Goal: Task Accomplishment & Management: Manage account settings

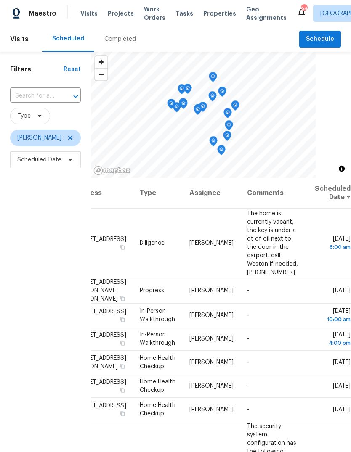
scroll to position [0, 74]
click at [0, 0] on icon at bounding box center [0, 0] width 0 height 0
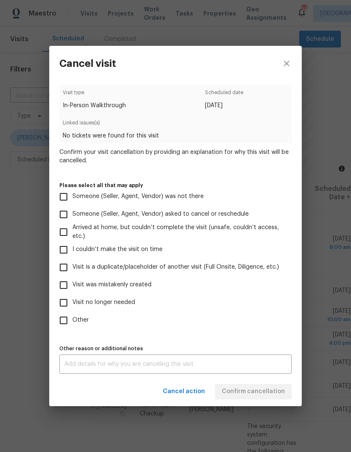
click at [62, 285] on input "Visit was mistakenly created" at bounding box center [64, 285] width 18 height 18
click at [59, 286] on input "Visit was mistakenly created" at bounding box center [64, 285] width 18 height 18
checkbox input "false"
click at [60, 323] on input "Other" at bounding box center [64, 320] width 18 height 18
checkbox input "true"
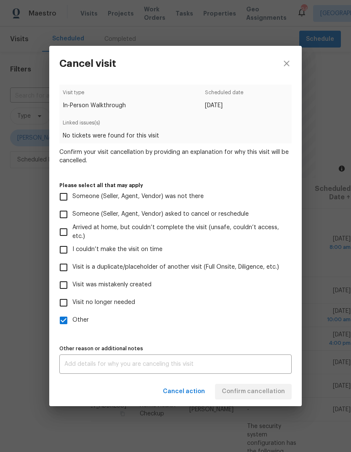
click at [251, 361] on div "x Other reason or additional notes" at bounding box center [175, 363] width 232 height 19
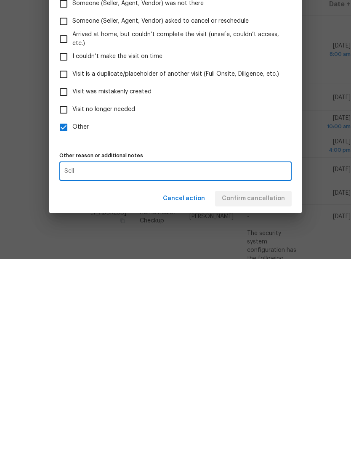
scroll to position [32, 0]
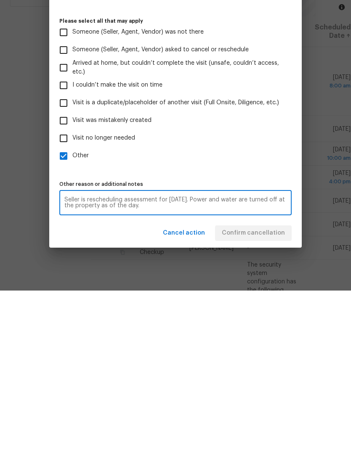
type textarea "Seller is rescheduling assessment for Friday. Power and water are turned off at…"
click at [277, 291] on label "Visit no longer needed" at bounding box center [170, 300] width 230 height 18
click at [72, 291] on input "Visit no longer needed" at bounding box center [64, 300] width 18 height 18
checkbox input "true"
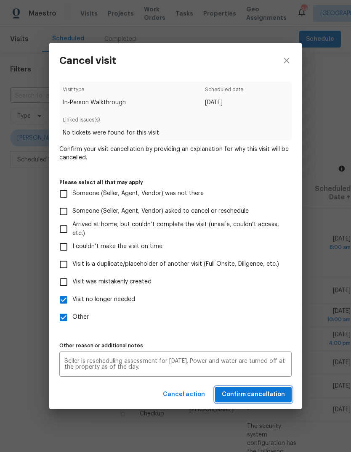
click at [277, 396] on span "Confirm cancellation" at bounding box center [253, 394] width 63 height 11
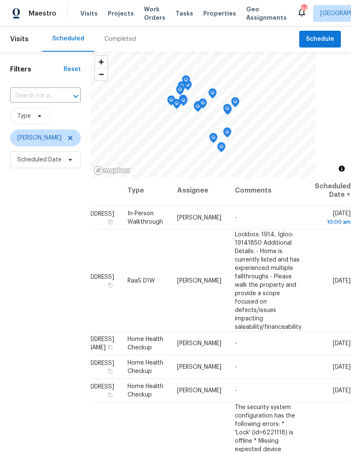
scroll to position [2, 74]
click at [0, 0] on icon at bounding box center [0, 0] width 0 height 0
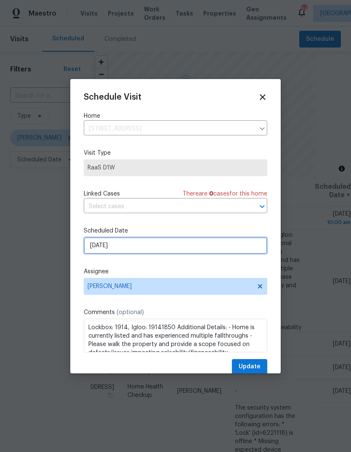
click at [240, 250] on input "9/9/2025" at bounding box center [175, 245] width 183 height 17
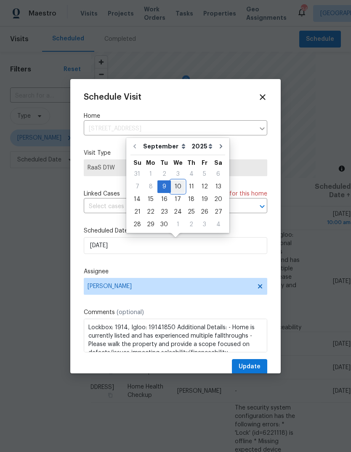
click at [179, 185] on div "10" at bounding box center [178, 187] width 14 height 12
type input "9/10/2025"
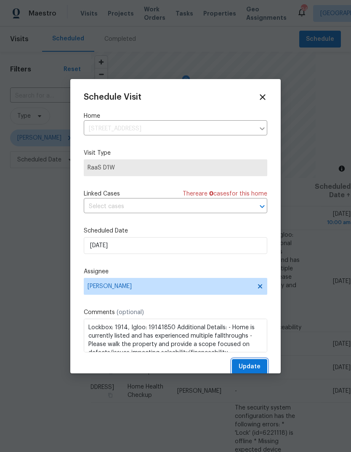
click at [262, 364] on button "Update" at bounding box center [249, 367] width 35 height 16
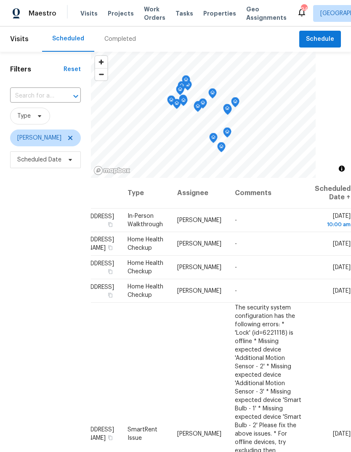
scroll to position [0, 74]
click at [0, 0] on icon at bounding box center [0, 0] width 0 height 0
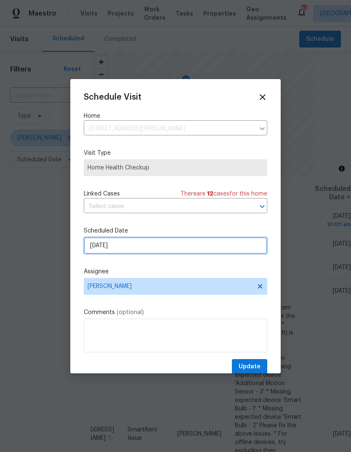
click at [241, 249] on input "9/9/2025" at bounding box center [175, 245] width 183 height 17
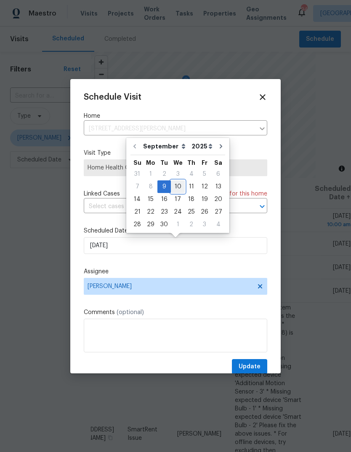
click at [180, 184] on div "10" at bounding box center [178, 187] width 14 height 12
type input "9/10/2025"
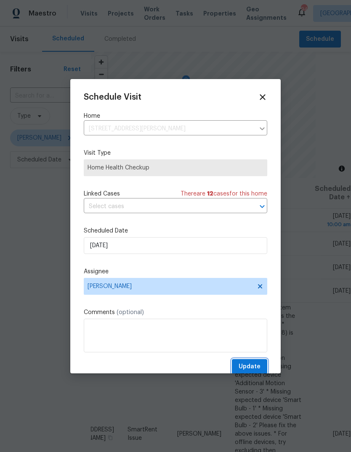
click at [260, 367] on button "Update" at bounding box center [249, 367] width 35 height 16
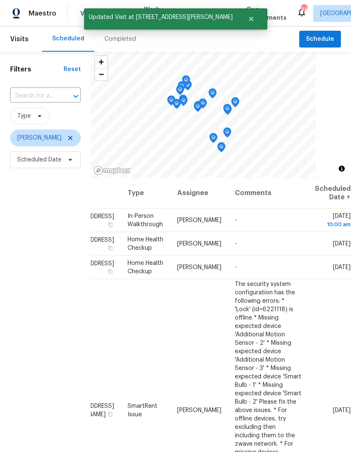
click at [0, 0] on icon at bounding box center [0, 0] width 0 height 0
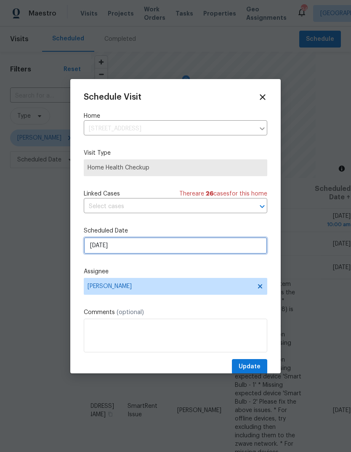
click at [229, 244] on input "9/10/2025" at bounding box center [175, 245] width 183 height 17
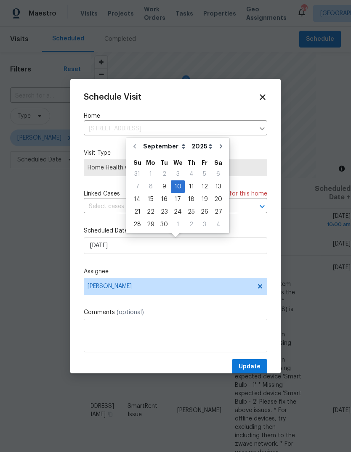
click at [266, 101] on icon at bounding box center [262, 96] width 9 height 9
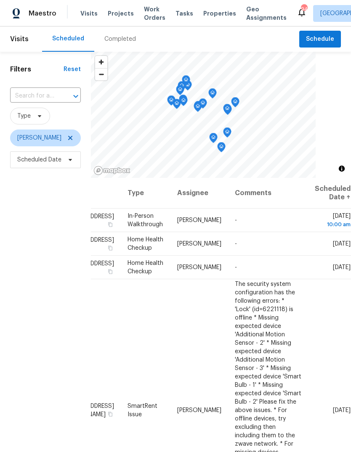
click at [0, 0] on icon at bounding box center [0, 0] width 0 height 0
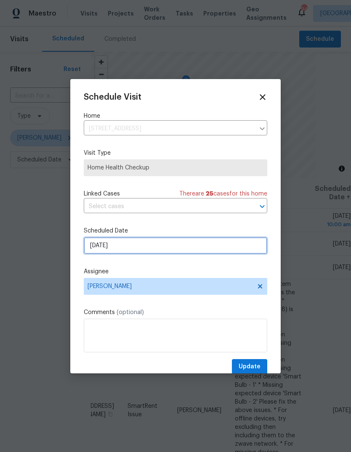
click at [245, 248] on input "9/9/2025" at bounding box center [175, 245] width 183 height 17
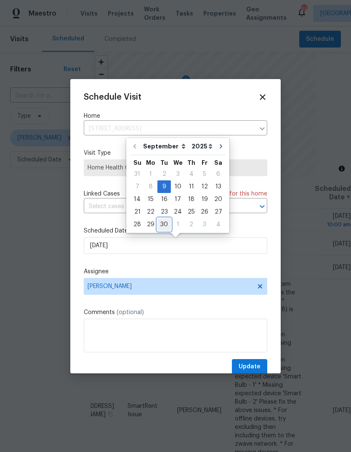
click at [166, 225] on div "30" at bounding box center [163, 225] width 13 height 12
type input "9/30/2025"
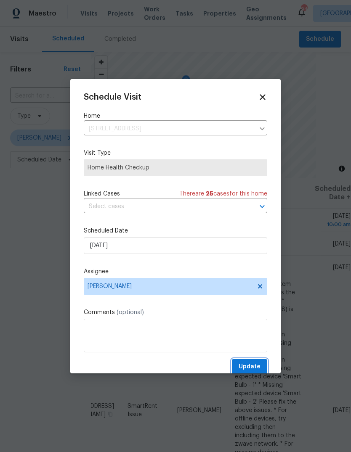
click at [262, 365] on button "Update" at bounding box center [249, 367] width 35 height 16
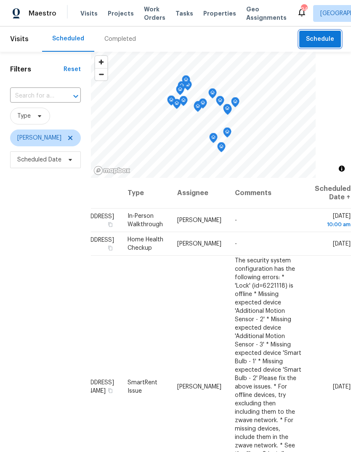
click at [321, 44] on span "Schedule" at bounding box center [320, 39] width 28 height 11
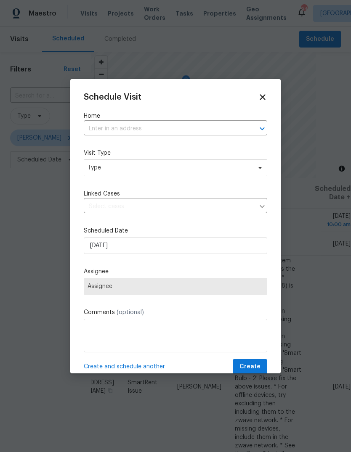
click at [187, 125] on input "text" at bounding box center [164, 128] width 160 height 13
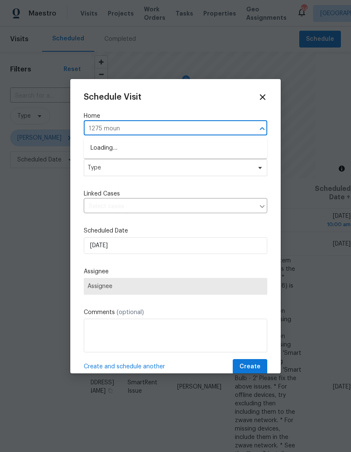
type input "1275 mount"
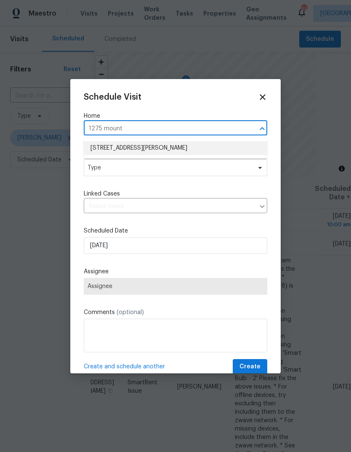
click at [176, 150] on li "[STREET_ADDRESS][PERSON_NAME]" at bounding box center [175, 148] width 183 height 14
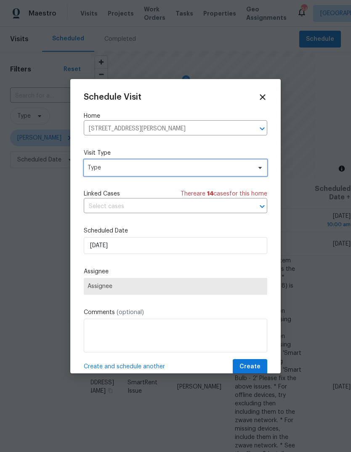
click at [208, 172] on span "Type" at bounding box center [169, 168] width 164 height 8
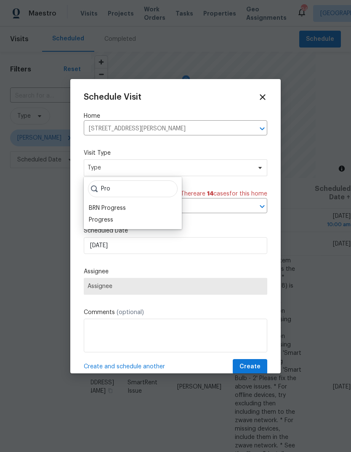
type input "Pro"
click at [97, 216] on div "Progress" at bounding box center [101, 220] width 24 height 8
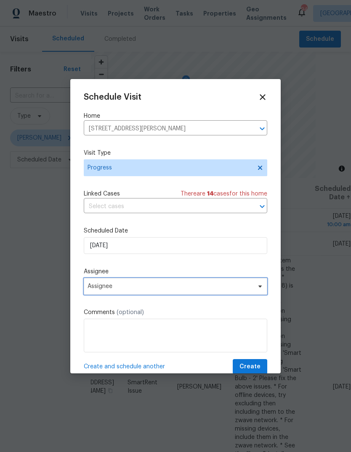
click at [103, 290] on span "Assignee" at bounding box center [169, 286] width 165 height 7
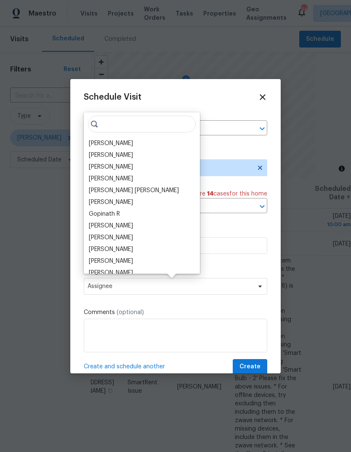
click at [98, 141] on div "[PERSON_NAME]" at bounding box center [111, 143] width 44 height 8
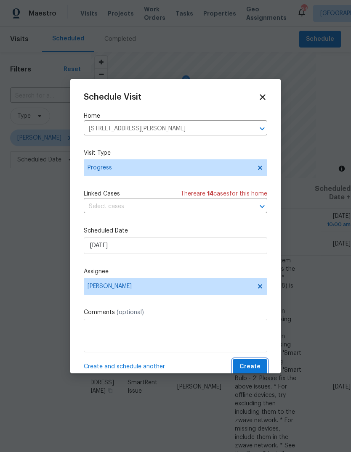
click at [260, 367] on button "Create" at bounding box center [249, 367] width 34 height 16
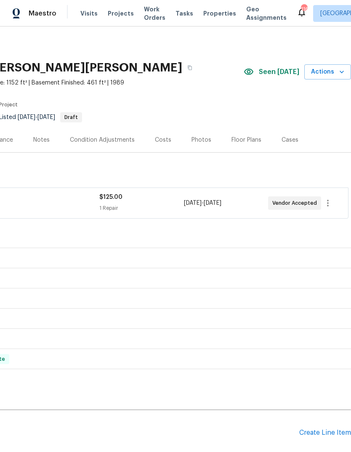
scroll to position [0, 125]
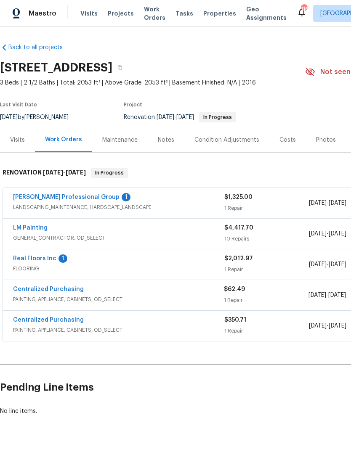
click at [23, 225] on link "LM Painting" at bounding box center [30, 228] width 34 height 6
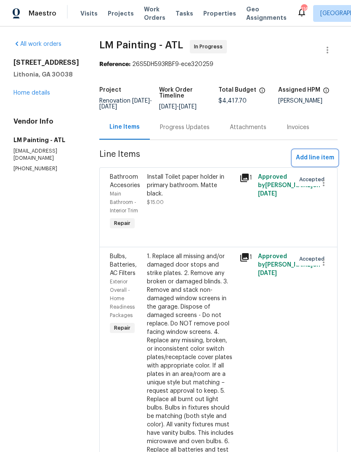
click at [324, 163] on span "Add line item" at bounding box center [314, 158] width 38 height 11
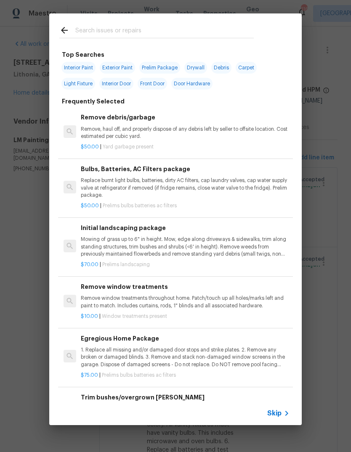
click at [237, 35] on input "text" at bounding box center [164, 31] width 178 height 13
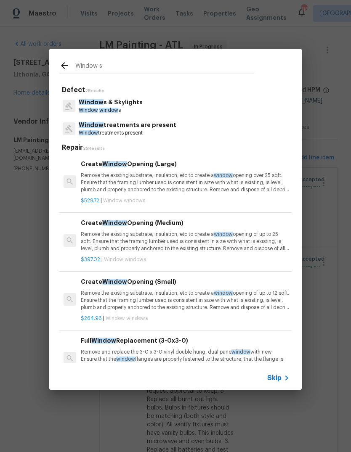
type input "Window sc"
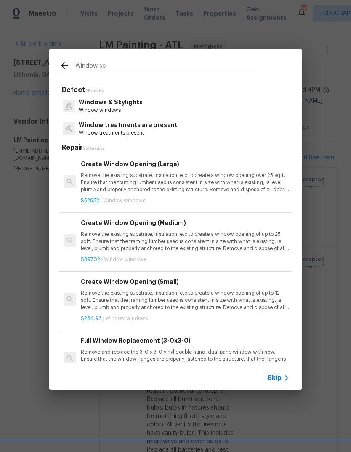
click at [154, 129] on p "Window treatments are present" at bounding box center [128, 125] width 99 height 9
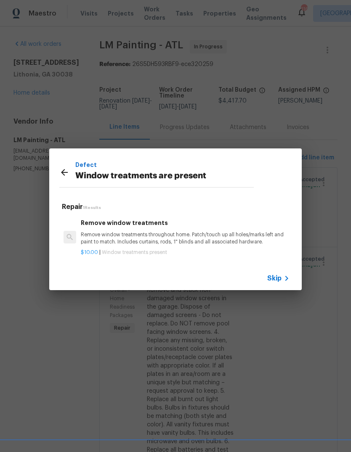
click at [168, 233] on p "Remove window treatments throughout home. Patch/touch up all holes/marks left a…" at bounding box center [185, 238] width 208 height 14
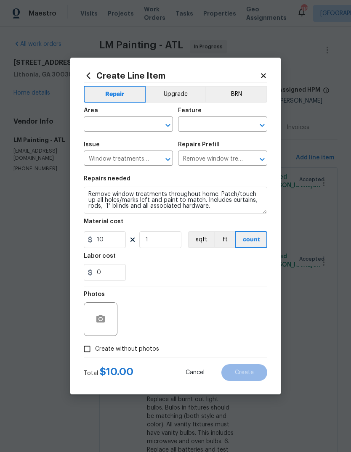
click at [137, 127] on input "text" at bounding box center [117, 125] width 66 height 13
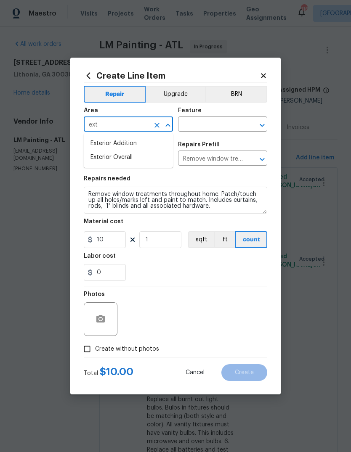
click at [127, 160] on li "Exterior Overall" at bounding box center [128, 157] width 89 height 14
type input "Exterior Overall"
click at [206, 126] on input "text" at bounding box center [211, 125] width 66 height 13
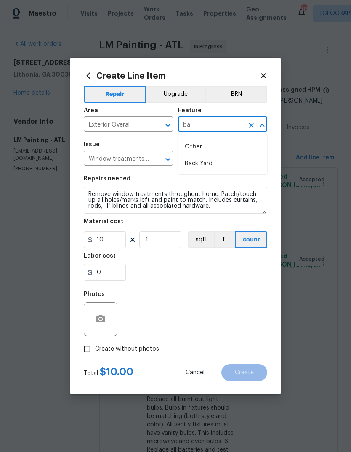
type input "b"
click at [227, 164] on li "Exterior Windows" at bounding box center [222, 164] width 89 height 14
type input "Exterior Windows"
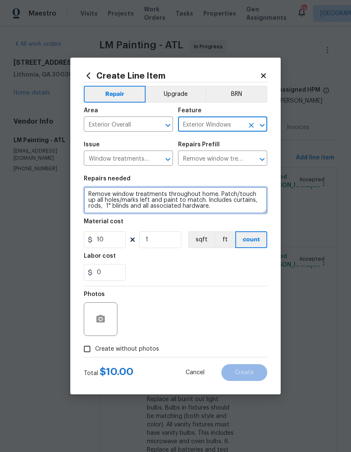
click at [90, 194] on textarea "Remove window treatments throughout home. Patch/touch up all holes/marks left a…" at bounding box center [175, 200] width 183 height 27
click at [246, 194] on textarea "Remove window treatments throughout home. Patch/touch up all holes/marks left a…" at bounding box center [175, 200] width 183 height 27
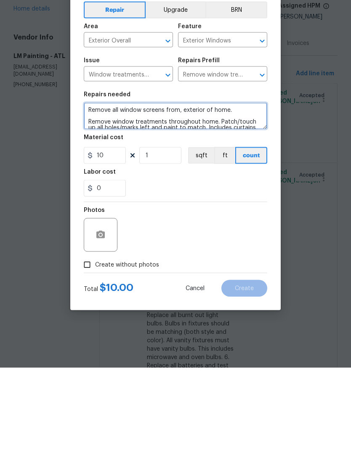
type textarea "Remove all window screens from, exterior of home. Remove window treatments thro…"
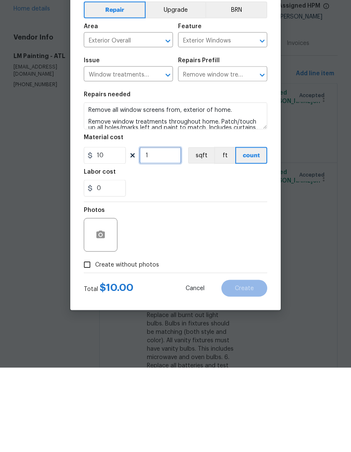
click at [175, 231] on input "1" at bounding box center [160, 239] width 42 height 17
type input "5"
click at [98, 315] on icon "button" at bounding box center [100, 319] width 8 height 8
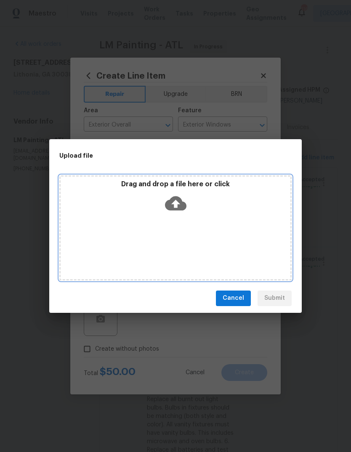
click at [182, 199] on icon at bounding box center [175, 203] width 21 height 21
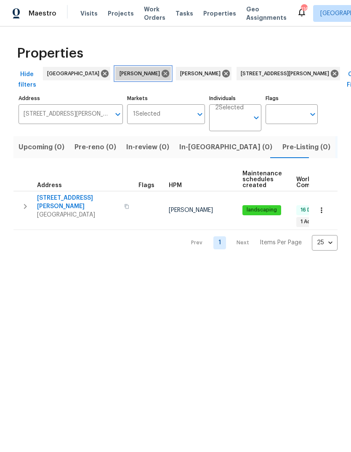
click at [161, 74] on icon at bounding box center [165, 74] width 8 height 8
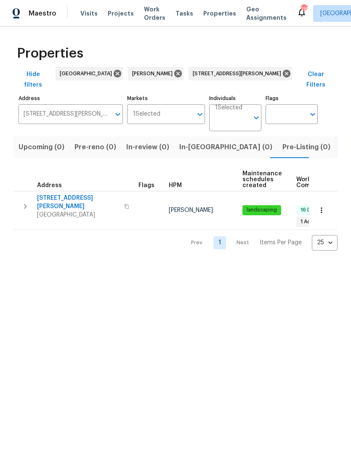
click at [199, 141] on span "In-reno (0)" at bounding box center [225, 147] width 93 height 12
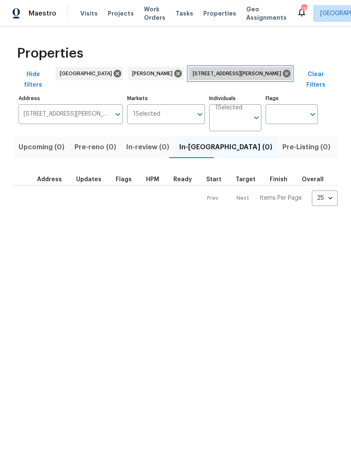
click at [282, 75] on icon at bounding box center [286, 74] width 8 height 8
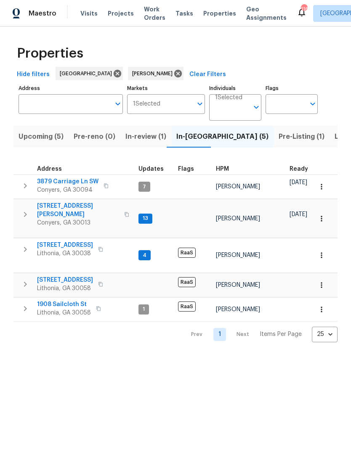
click at [28, 182] on icon "button" at bounding box center [25, 186] width 10 height 10
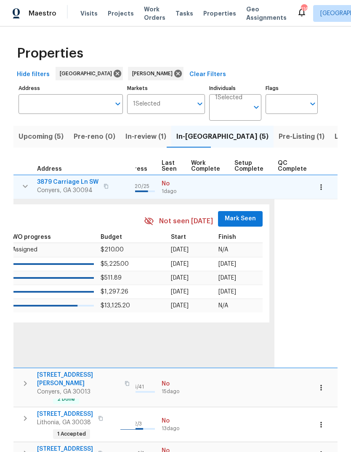
click at [245, 219] on span "Mark Seen" at bounding box center [239, 219] width 31 height 11
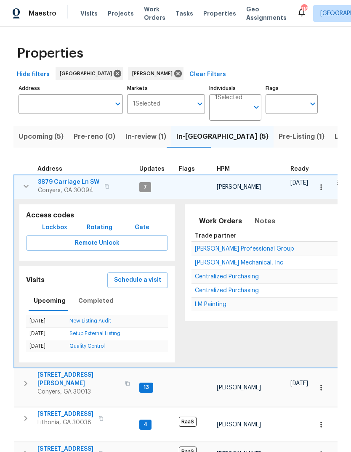
click at [28, 186] on icon "button" at bounding box center [26, 186] width 5 height 3
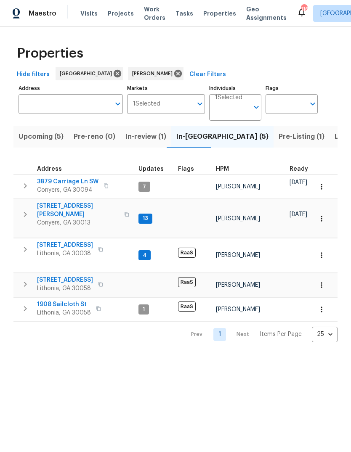
click at [23, 211] on icon "button" at bounding box center [25, 214] width 10 height 10
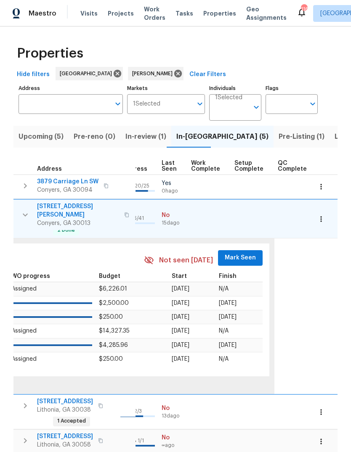
click at [241, 253] on span "Mark Seen" at bounding box center [239, 258] width 31 height 11
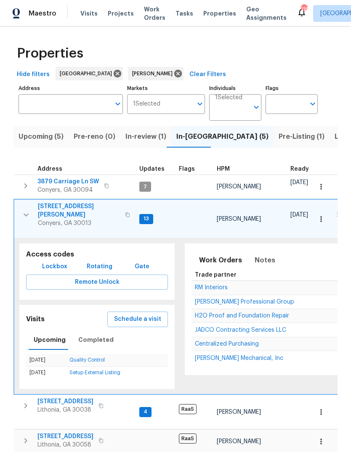
click at [53, 206] on span "[STREET_ADDRESS][PERSON_NAME]" at bounding box center [79, 210] width 82 height 17
click at [29, 213] on icon "button" at bounding box center [26, 215] width 10 height 10
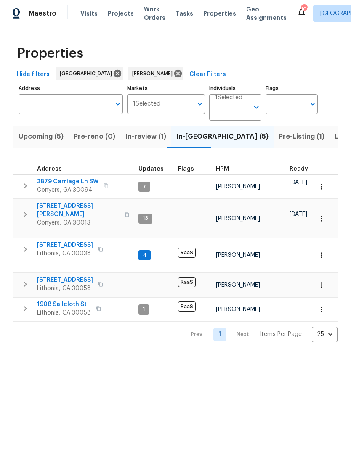
click at [56, 183] on span "3879 Carriage Ln SW" at bounding box center [67, 181] width 61 height 8
click at [81, 300] on span "1908 Sailcloth St" at bounding box center [64, 304] width 54 height 8
click at [47, 241] on span "7110 Ravenwood Ln" at bounding box center [65, 245] width 56 height 8
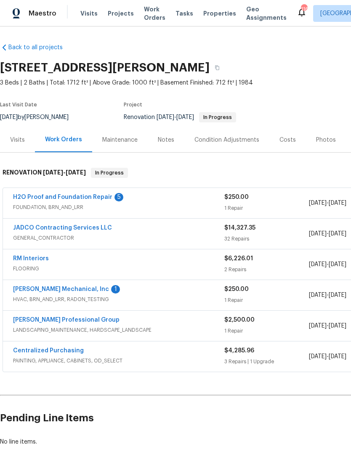
click at [40, 289] on link "[PERSON_NAME] Mechanical, Inc" at bounding box center [61, 289] width 96 height 6
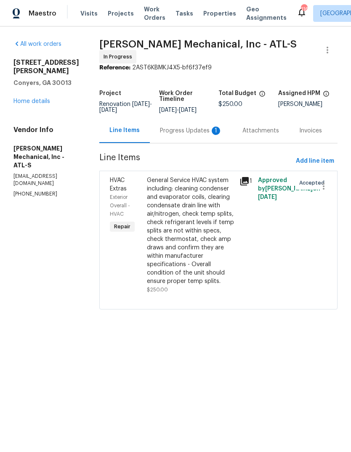
click at [194, 133] on div "Progress Updates 1" at bounding box center [191, 131] width 62 height 8
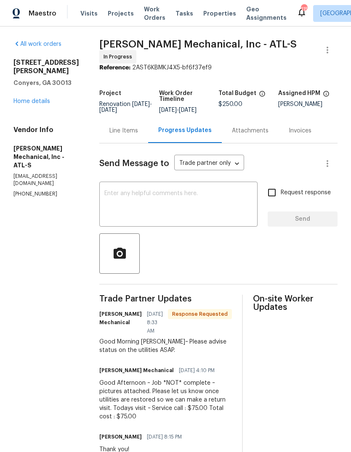
click at [233, 194] on textarea at bounding box center [178, 204] width 148 height 29
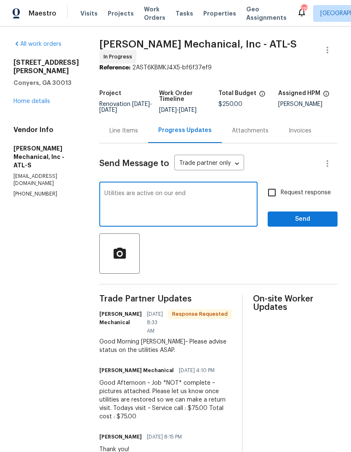
type textarea "Utilities are active on our end"
click at [313, 224] on span "Send" at bounding box center [302, 219] width 56 height 11
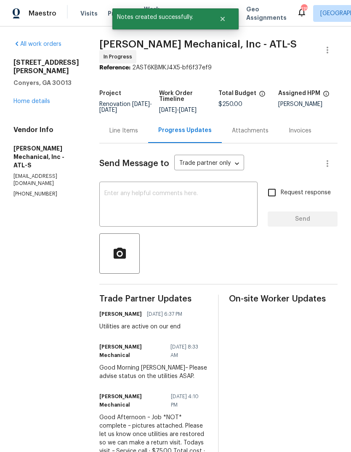
click at [23, 98] on link "Home details" at bounding box center [31, 101] width 37 height 6
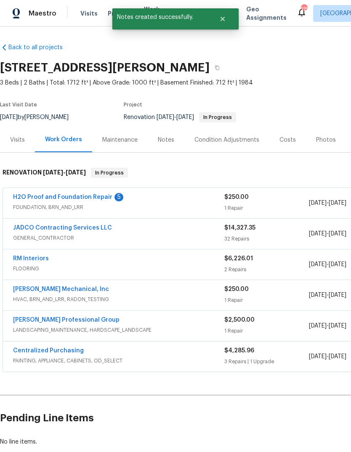
click at [28, 199] on link "H2O Proof and Foundation Repair" at bounding box center [62, 197] width 99 height 6
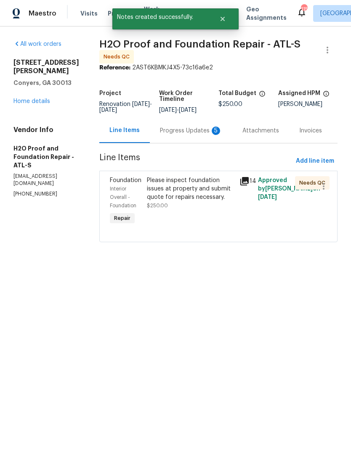
click at [202, 123] on div "Progress Updates 5" at bounding box center [191, 130] width 82 height 25
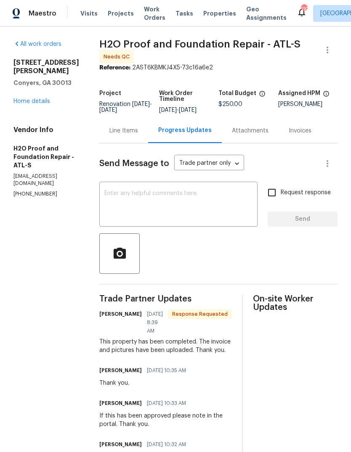
click at [230, 208] on textarea at bounding box center [178, 204] width 148 height 29
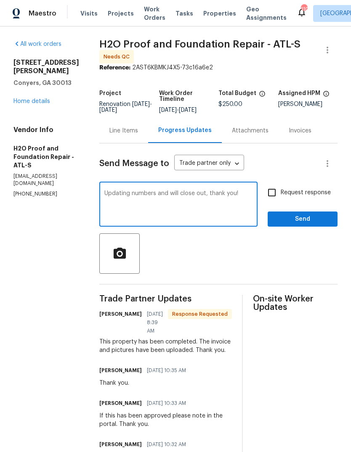
type textarea "Updating numbers and will close out, thank you!"
click at [317, 226] on button "Send" at bounding box center [302, 219] width 70 height 16
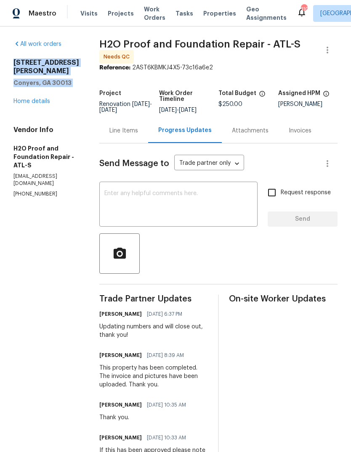
click at [132, 135] on div "Line Items" at bounding box center [123, 130] width 49 height 25
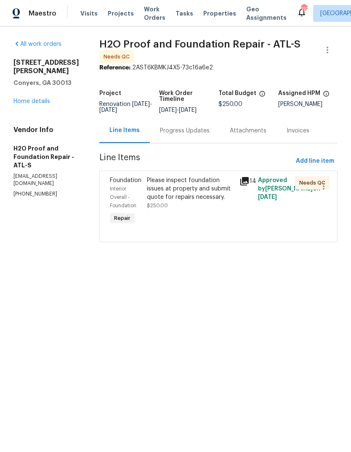
click at [204, 191] on div "Please inspect foundation issues at property and submit quote for repairs neces…" at bounding box center [190, 188] width 87 height 25
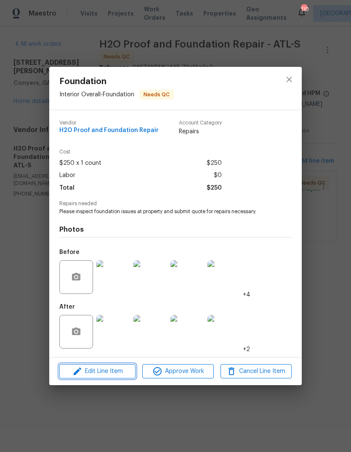
click at [90, 375] on span "Edit Line Item" at bounding box center [97, 371] width 71 height 11
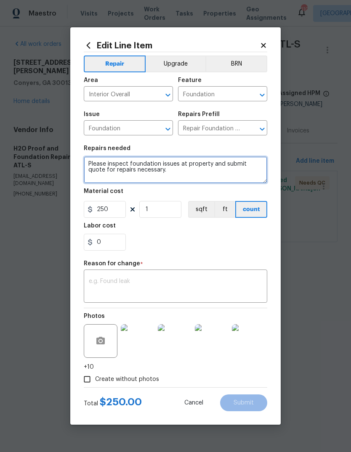
click at [217, 182] on textarea "Please inspect foundation issues at property and submit quote for repairs neces…" at bounding box center [175, 169] width 183 height 27
type textarea "Please inspect"
click at [101, 167] on textarea at bounding box center [175, 169] width 183 height 27
paste textarea "1275 Mountain Dr NE Conyers, GA 30013"
type textarea "1"
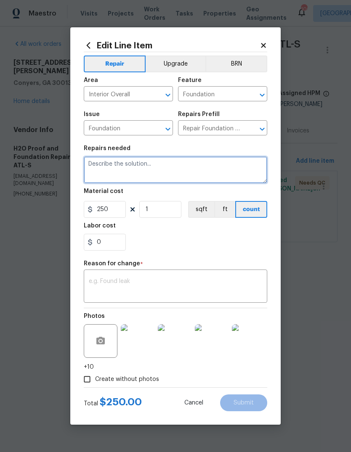
click at [198, 171] on textarea at bounding box center [175, 169] width 183 height 27
paste textarea "Basement -Install the H20 drain max Interior system Drain - -Plumb and discharg…"
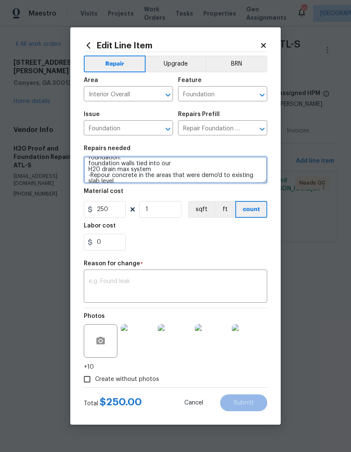
type textarea "Basement -Install the H20 drain max Interior system Drain - -Plumb and discharg…"
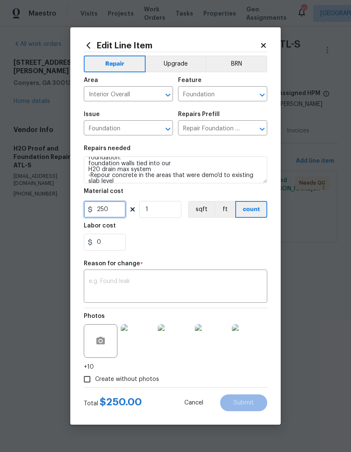
click at [119, 209] on input "250" at bounding box center [105, 209] width 42 height 17
type input "4050"
click at [233, 280] on textarea at bounding box center [175, 287] width 173 height 18
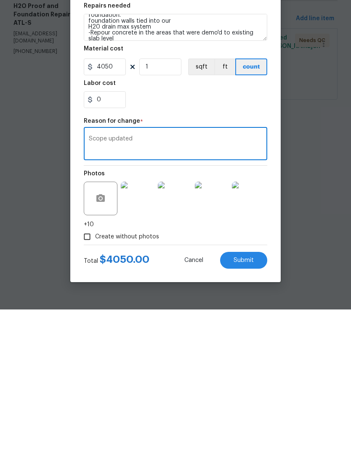
type textarea "Scope updated"
click at [255, 394] on button "Submit" at bounding box center [243, 402] width 47 height 17
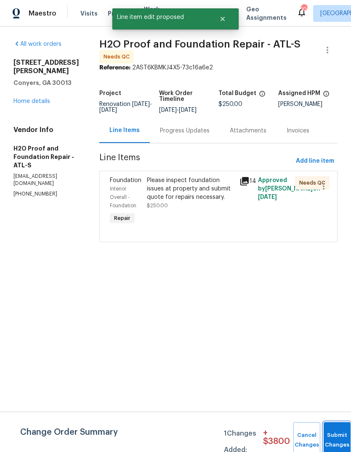
click at [335, 431] on button "Submit Changes" at bounding box center [336, 440] width 27 height 36
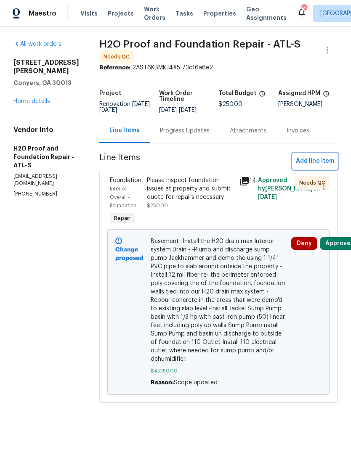
click at [319, 159] on span "Add line item" at bounding box center [314, 161] width 38 height 11
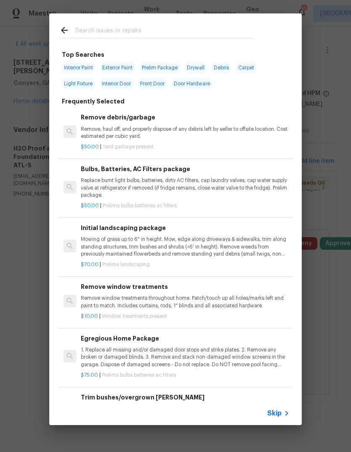
click at [212, 37] on input "text" at bounding box center [164, 31] width 178 height 13
type input "Foundat"
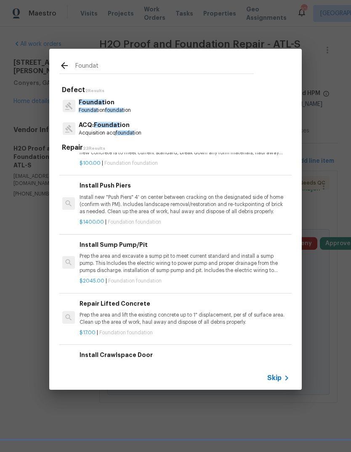
click at [116, 108] on span "foundat" at bounding box center [114, 110] width 18 height 5
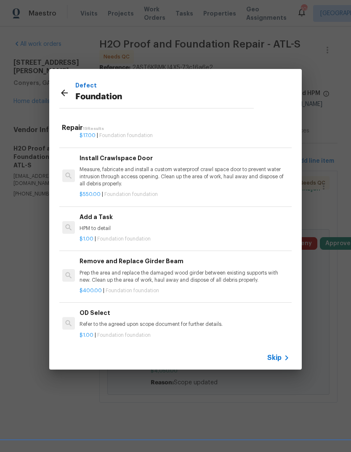
click at [113, 111] on div "Defect Foundation" at bounding box center [156, 92] width 214 height 47
click at [108, 225] on p "HPM to detail" at bounding box center [183, 228] width 208 height 7
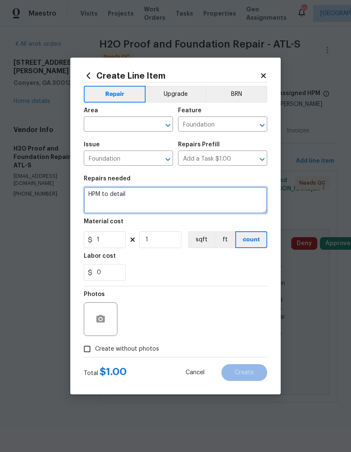
click at [200, 200] on textarea "HPM to detail" at bounding box center [175, 200] width 183 height 27
type textarea "H"
click at [103, 201] on textarea at bounding box center [175, 200] width 183 height 27
paste textarea "-Remove and replace stone (90 Services an install Mel Ro Waterproofing membrane…"
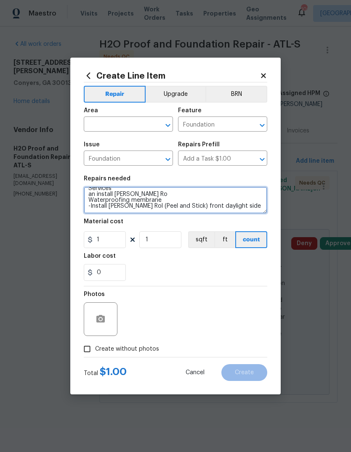
type textarea "-Remove and replace stone (90 Services an install Mel Ro Waterproofing membrane…"
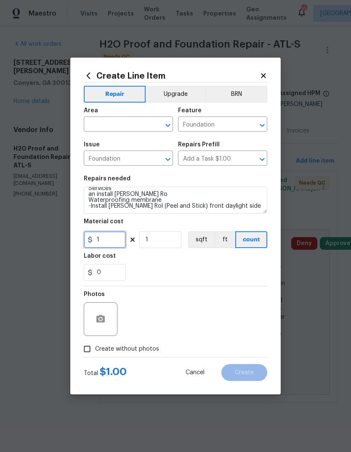
click at [104, 244] on input "1" at bounding box center [105, 239] width 42 height 17
type input "4200"
click at [143, 125] on input "text" at bounding box center [117, 125] width 66 height 13
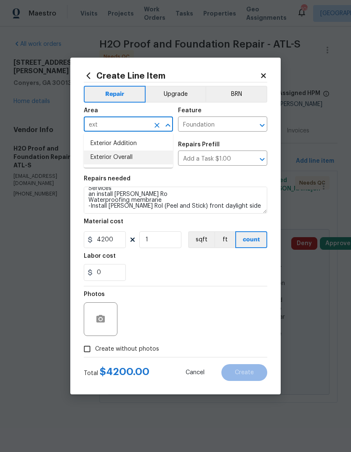
click at [133, 158] on li "Exterior Overall" at bounding box center [128, 157] width 89 height 14
type input "Exterior Overall"
click at [95, 322] on icon "button" at bounding box center [100, 319] width 10 height 10
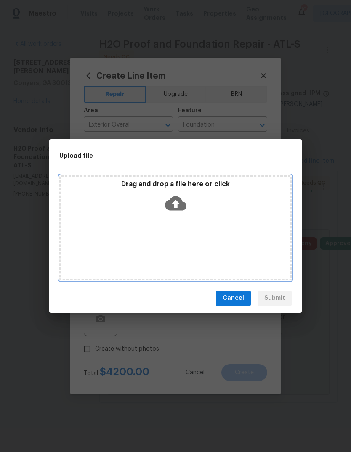
click at [185, 203] on icon at bounding box center [175, 203] width 21 height 14
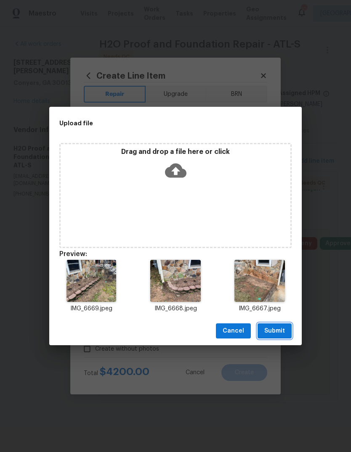
click at [285, 330] on button "Submit" at bounding box center [274, 331] width 34 height 16
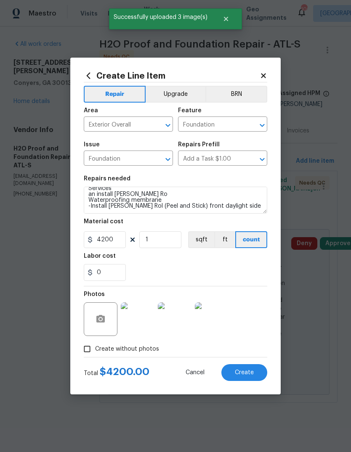
click at [257, 372] on button "Create" at bounding box center [244, 372] width 46 height 17
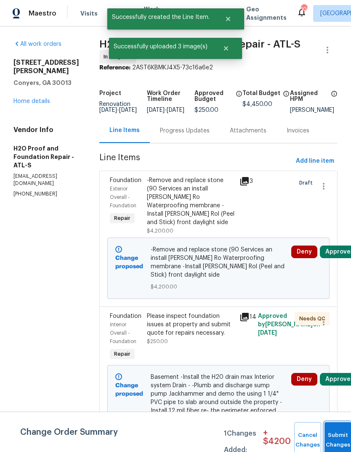
click at [334, 430] on button "Submit Changes" at bounding box center [337, 440] width 27 height 36
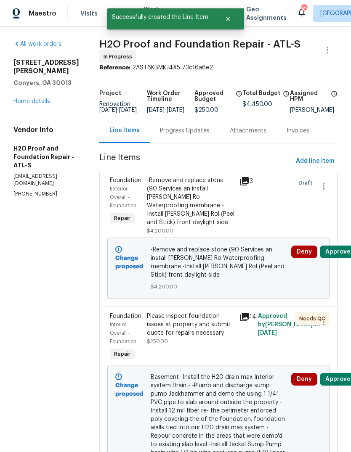
click at [18, 104] on link "Home details" at bounding box center [31, 101] width 37 height 6
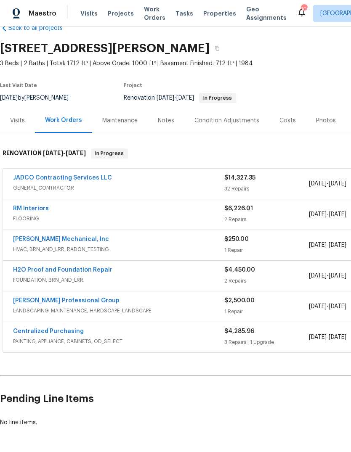
scroll to position [19, 0]
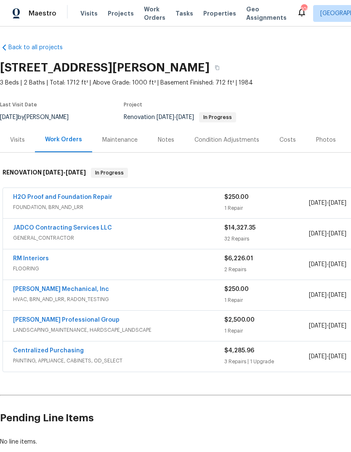
click at [29, 198] on link "H2O Proof and Foundation Repair" at bounding box center [62, 197] width 99 height 6
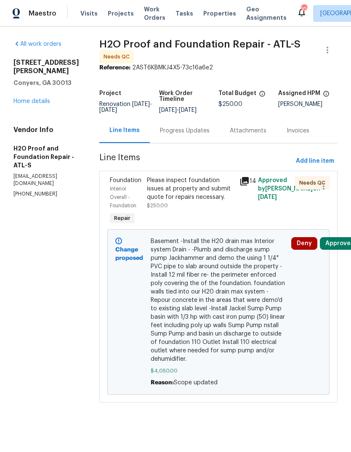
click at [240, 179] on icon at bounding box center [244, 181] width 8 height 8
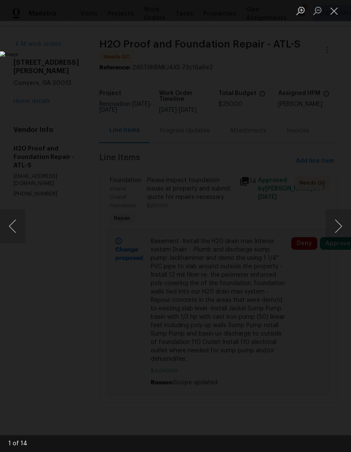
click at [341, 230] on button "Next image" at bounding box center [337, 226] width 25 height 34
click at [338, 228] on button "Next image" at bounding box center [337, 226] width 25 height 34
click at [340, 224] on button "Next image" at bounding box center [337, 226] width 25 height 34
click at [340, 228] on button "Next image" at bounding box center [337, 226] width 25 height 34
click at [339, 230] on button "Next image" at bounding box center [337, 226] width 25 height 34
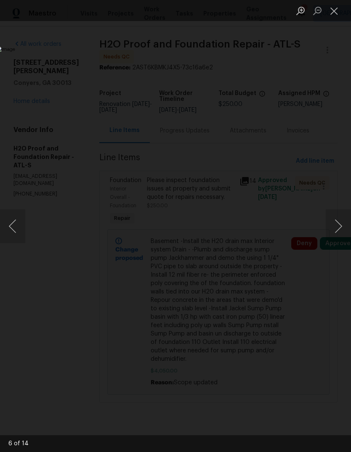
click at [338, 232] on button "Next image" at bounding box center [337, 226] width 25 height 34
click at [336, 227] on button "Next image" at bounding box center [337, 226] width 25 height 34
click at [337, 219] on button "Next image" at bounding box center [337, 226] width 25 height 34
click at [15, 227] on button "Previous image" at bounding box center [12, 226] width 25 height 34
click at [13, 229] on button "Previous image" at bounding box center [12, 226] width 25 height 34
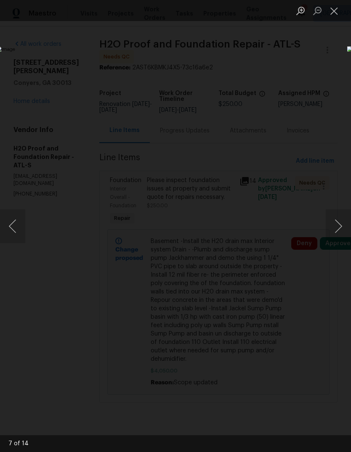
click at [340, 225] on button "Next image" at bounding box center [337, 226] width 25 height 34
click at [340, 224] on button "Next image" at bounding box center [337, 226] width 25 height 34
click at [339, 230] on button "Next image" at bounding box center [337, 226] width 25 height 34
click at [341, 231] on button "Next image" at bounding box center [337, 226] width 25 height 34
click at [340, 218] on button "Next image" at bounding box center [337, 226] width 25 height 34
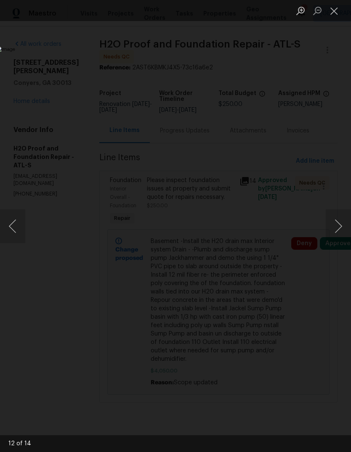
click at [275, 245] on img "Lightbox" at bounding box center [135, 225] width 279 height 359
click at [336, 225] on button "Next image" at bounding box center [337, 226] width 25 height 34
click at [338, 222] on button "Next image" at bounding box center [337, 226] width 25 height 34
click at [338, 218] on button "Next image" at bounding box center [337, 226] width 25 height 34
click at [338, 14] on button "Close lightbox" at bounding box center [333, 10] width 17 height 15
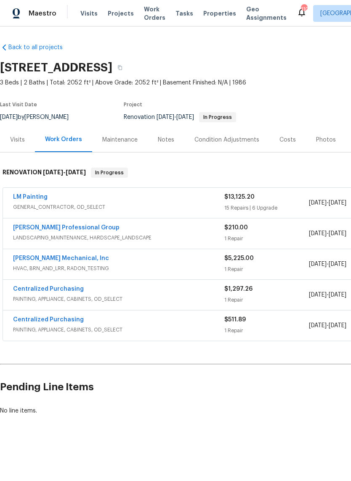
click at [31, 197] on link "LM Painting" at bounding box center [30, 197] width 34 height 6
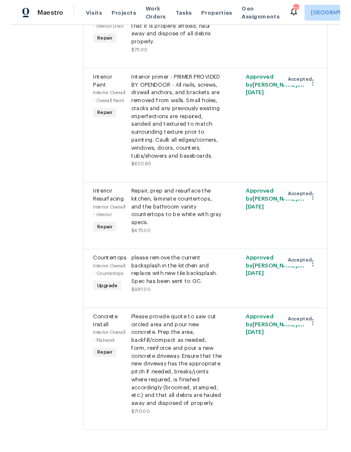
scroll to position [2613, 0]
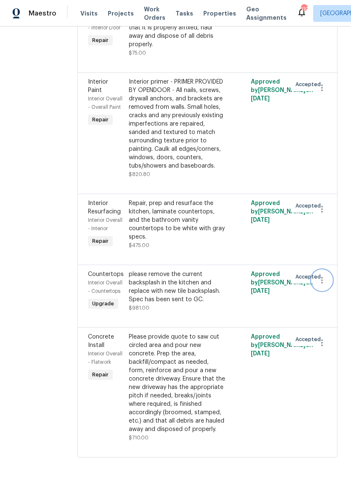
click at [327, 275] on icon "button" at bounding box center [322, 280] width 10 height 10
click at [231, 269] on div at bounding box center [175, 240] width 351 height 481
click at [219, 288] on div "please remove the current backsplash in the kitchen and replace with new tile b…" at bounding box center [177, 287] width 97 height 34
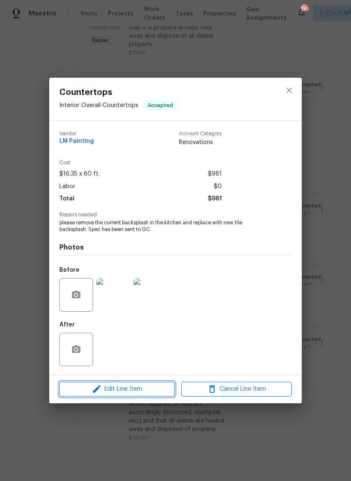
click at [92, 390] on icon "button" at bounding box center [97, 389] width 10 height 10
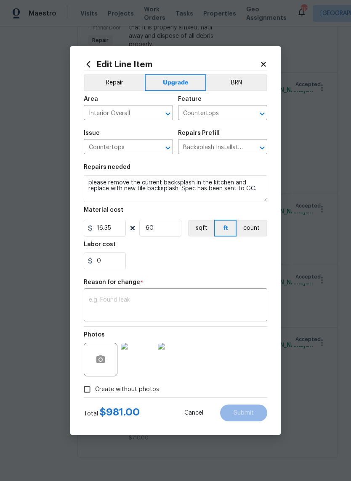
click at [122, 82] on button "Repair" at bounding box center [114, 82] width 61 height 17
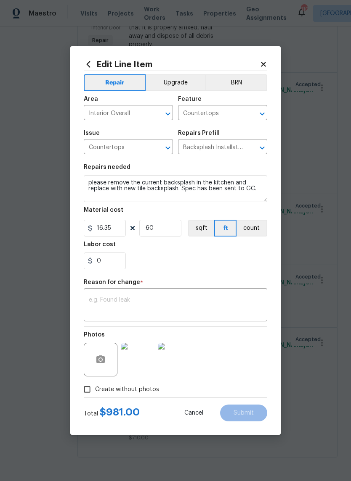
click at [153, 147] on icon "Clear" at bounding box center [157, 148] width 8 height 8
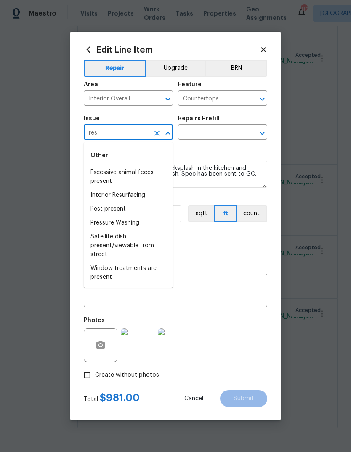
click at [140, 198] on li "Interior Resurfacing" at bounding box center [128, 195] width 89 height 14
type input "Interior Resurfacing"
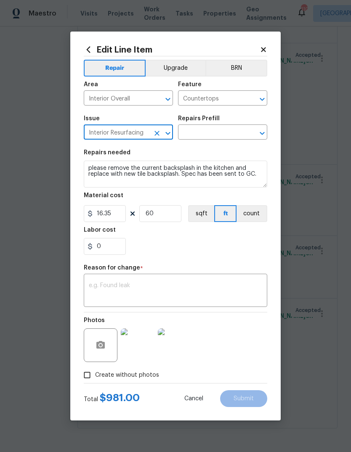
click at [225, 138] on input "text" at bounding box center [211, 133] width 66 height 13
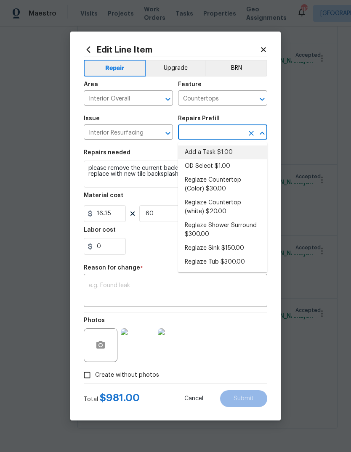
click at [221, 153] on li "Add a Task $1.00" at bounding box center [222, 152] width 89 height 14
type input "Add a Task $1.00"
type textarea "HPM to detail"
type input "1"
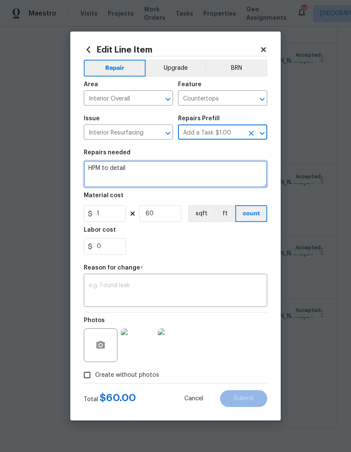
click at [241, 176] on textarea "HPM to detail" at bounding box center [175, 174] width 183 height 27
type textarea "H"
type textarea "Resurface"
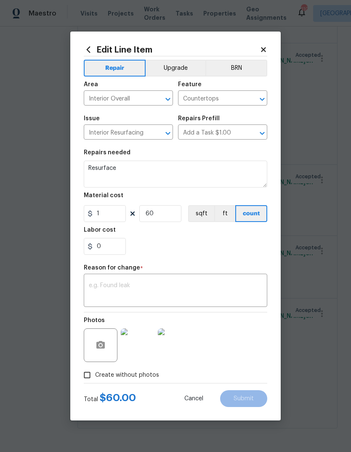
click at [263, 50] on icon at bounding box center [263, 49] width 5 height 5
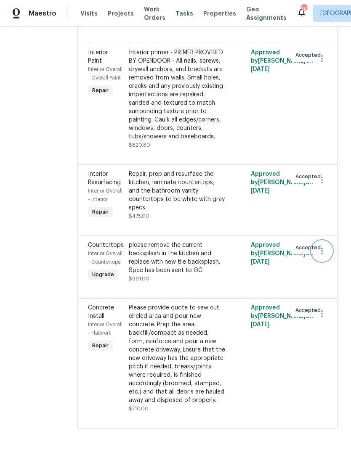
click at [331, 261] on button "button" at bounding box center [321, 251] width 20 height 20
click at [328, 266] on li "Cancel" at bounding box center [327, 266] width 32 height 14
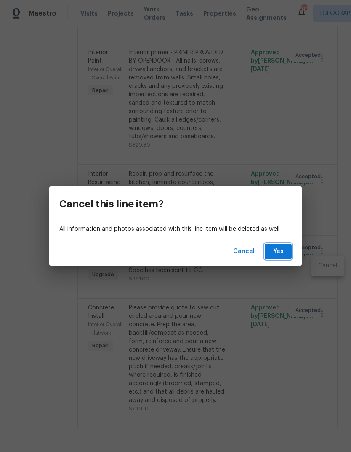
click at [284, 250] on span "Yes" at bounding box center [277, 251] width 13 height 11
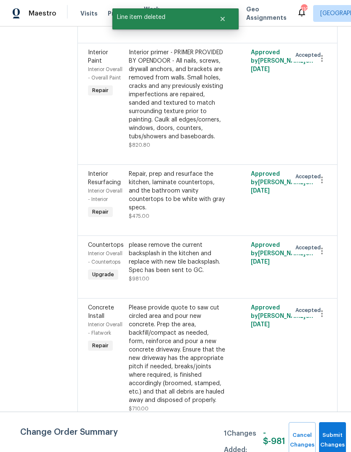
scroll to position [0, 0]
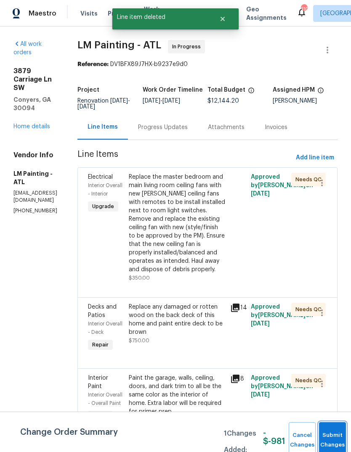
click at [332, 430] on button "Submit Changes" at bounding box center [332, 440] width 27 height 36
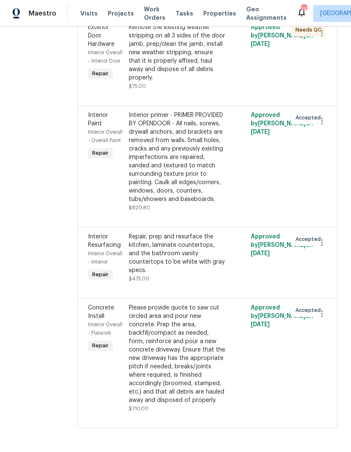
scroll to position [2289, 0]
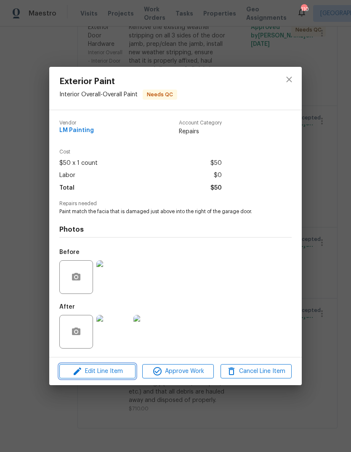
click at [93, 370] on span "Edit Line Item" at bounding box center [97, 371] width 71 height 11
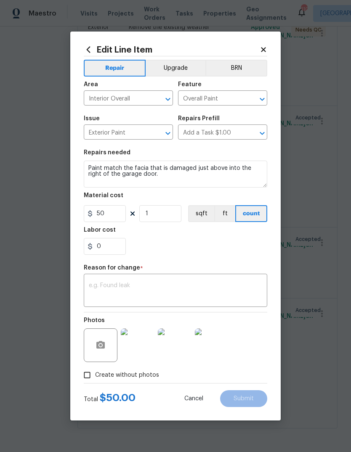
click at [232, 295] on textarea at bounding box center [175, 291] width 173 height 18
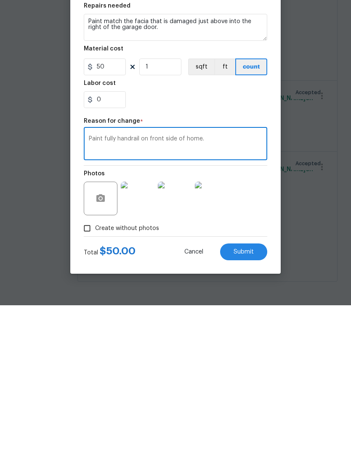
type textarea "Paint fully handrail on front side of home."
click at [113, 205] on input "50" at bounding box center [105, 213] width 42 height 17
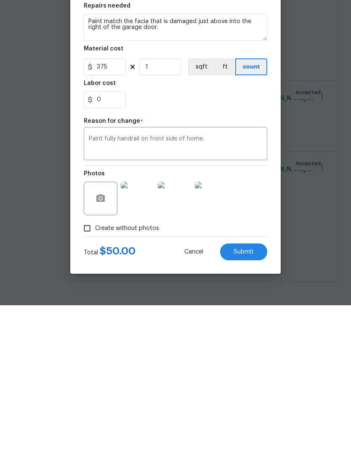
click at [253, 390] on button "Submit" at bounding box center [243, 398] width 47 height 17
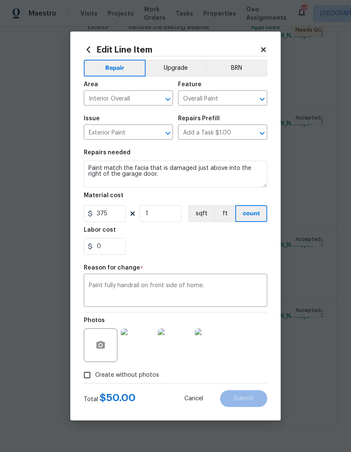
type input "50"
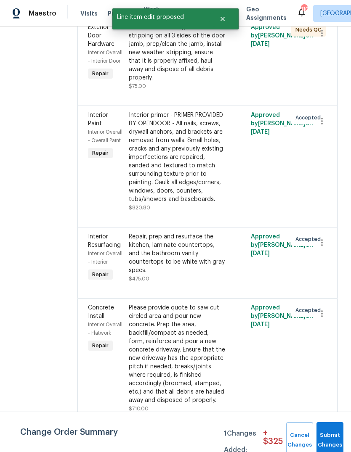
scroll to position [0, 0]
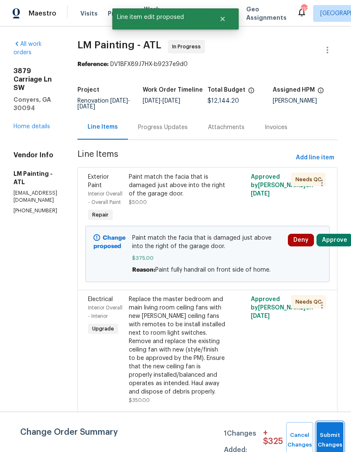
click at [333, 431] on button "Submit Changes" at bounding box center [329, 440] width 27 height 36
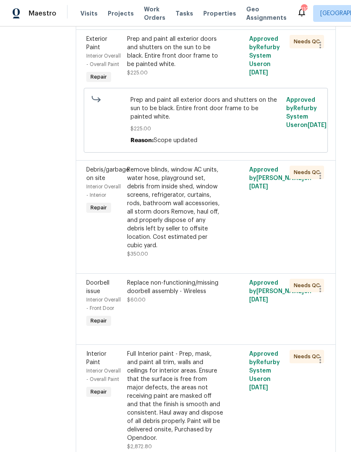
scroll to position [1167, 3]
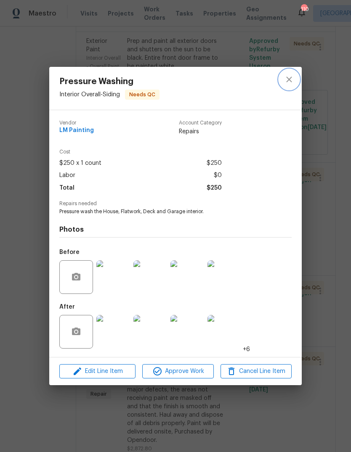
click at [294, 79] on button "close" at bounding box center [289, 79] width 20 height 20
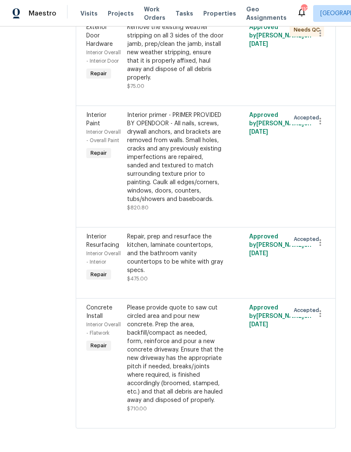
scroll to position [2619, 4]
click at [208, 259] on div "Repair, prep and resurface the kitchen, laminate countertops, and the bathroom …" at bounding box center [175, 253] width 97 height 42
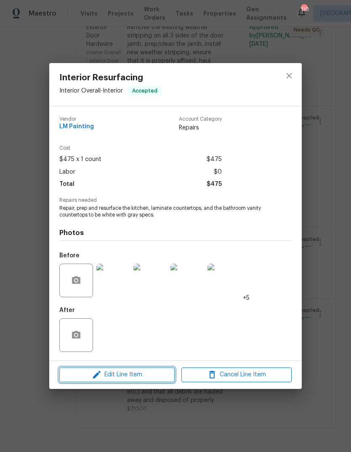
click at [104, 377] on span "Edit Line Item" at bounding box center [117, 374] width 110 height 11
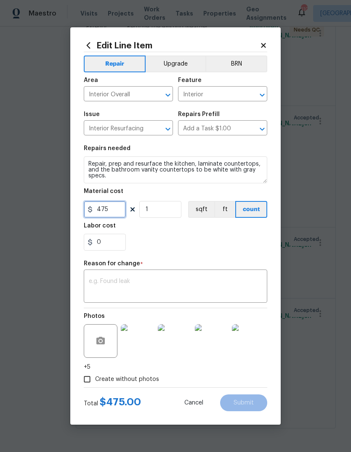
click at [118, 213] on input "475" at bounding box center [105, 209] width 42 height 17
type input "675"
click at [245, 277] on div "x ​" at bounding box center [175, 287] width 183 height 31
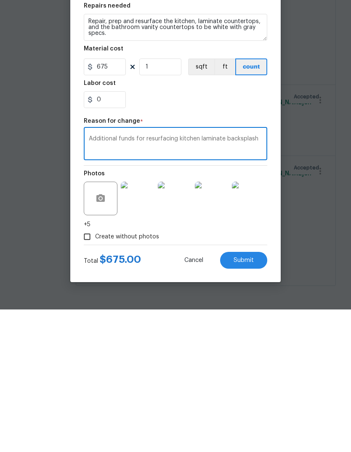
type textarea "Additional funds for resurfacing kitchen laminate backsplash"
click at [252, 400] on span "Submit" at bounding box center [243, 403] width 20 height 6
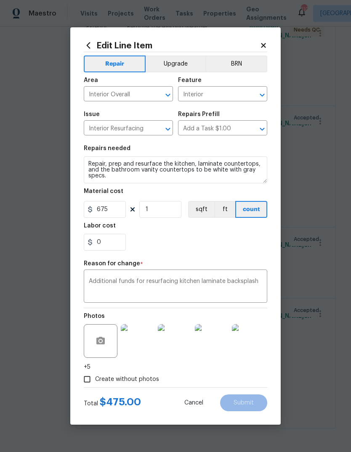
type input "475"
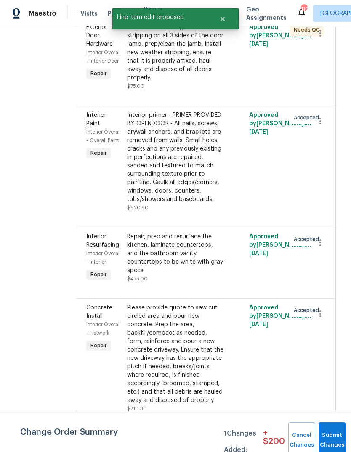
scroll to position [0, 0]
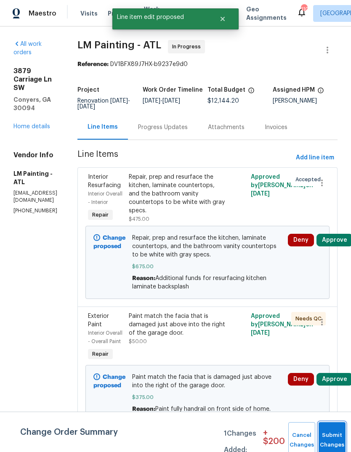
click at [337, 432] on button "Submit Changes" at bounding box center [331, 440] width 27 height 36
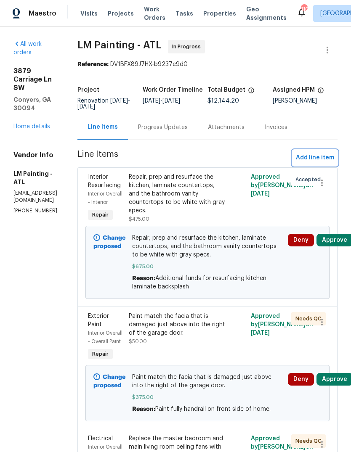
click at [320, 163] on span "Add line item" at bounding box center [314, 158] width 38 height 11
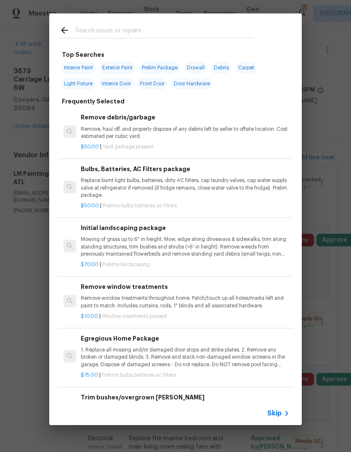
click at [222, 30] on input "text" at bounding box center [164, 31] width 178 height 13
click at [123, 83] on span "Interior Door" at bounding box center [116, 84] width 34 height 12
type input "Interior Door"
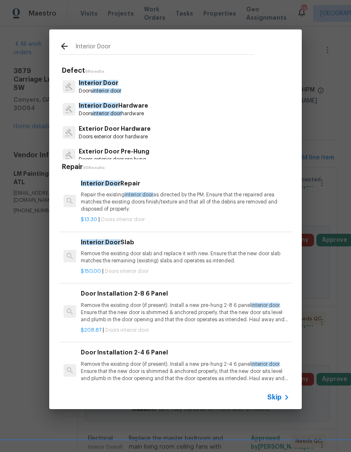
click at [65, 47] on icon at bounding box center [64, 46] width 10 height 10
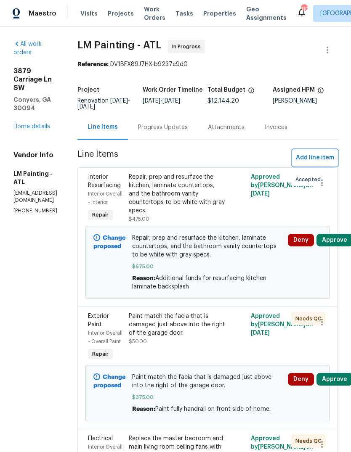
click at [325, 161] on span "Add line item" at bounding box center [314, 158] width 38 height 11
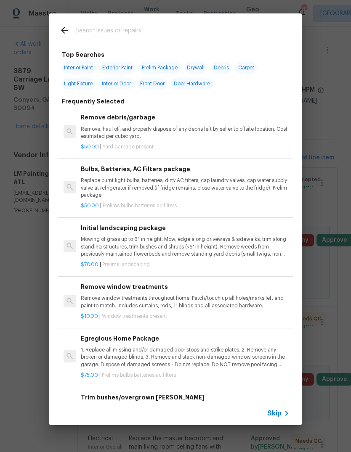
click at [189, 32] on input "text" at bounding box center [164, 31] width 178 height 13
click at [85, 67] on span "Interior Paint" at bounding box center [78, 68] width 34 height 12
type input "Interior Paint"
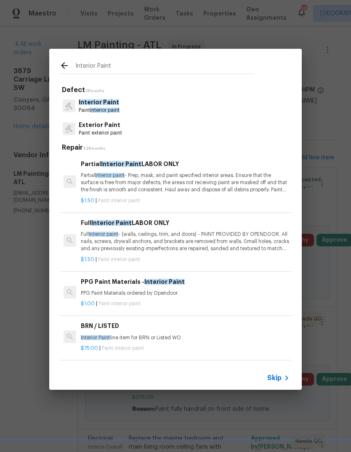
click at [133, 108] on div "Interior Paint Paint interior paint" at bounding box center [175, 106] width 232 height 23
click at [109, 106] on p "Interior Paint" at bounding box center [99, 102] width 41 height 9
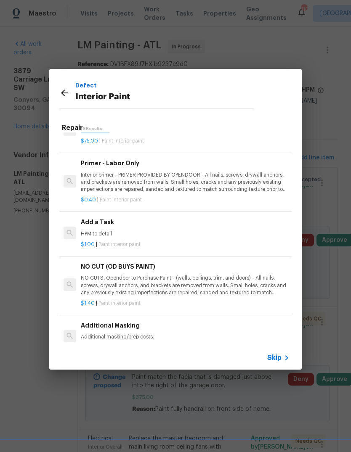
scroll to position [187, 0]
click at [111, 233] on p "HPM to detail" at bounding box center [185, 233] width 208 height 7
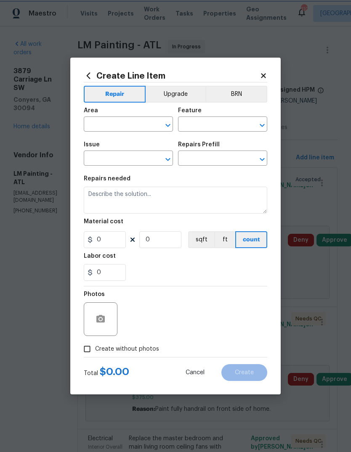
type input "Overall Paint"
type input "Interior Paint"
type input "Add a Task $1.00"
type textarea "HPM to detail"
type input "1"
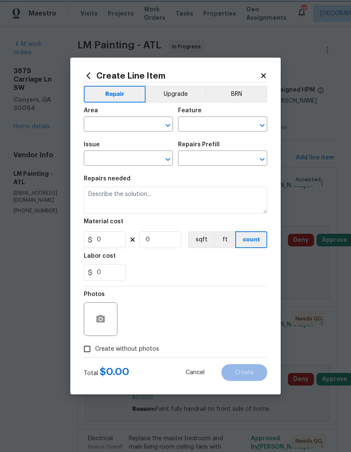
type input "1"
click at [147, 124] on input "text" at bounding box center [117, 125] width 66 height 13
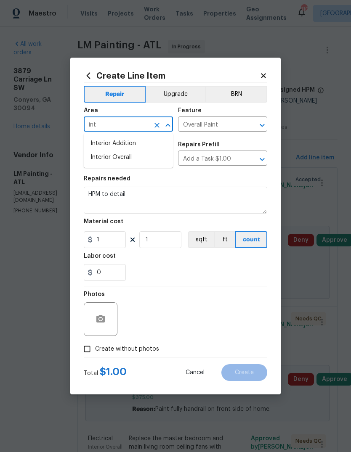
click at [129, 158] on li "Interior Overall" at bounding box center [128, 157] width 89 height 14
type input "Interior Overall"
click at [169, 196] on textarea "HPM to detail" at bounding box center [175, 200] width 183 height 27
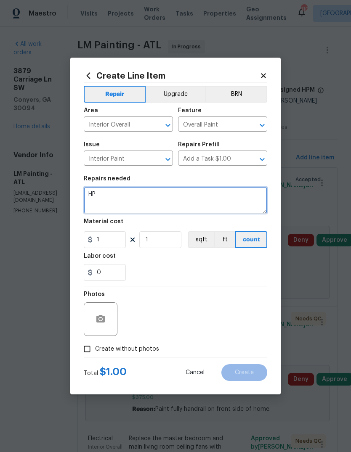
type textarea "H"
click at [231, 197] on textarea "Additional labor funds for painting dark trim 2 addiotnal times." at bounding box center [175, 200] width 183 height 27
type textarea "Additional labor funds for painting dark trim 2 additonal times."
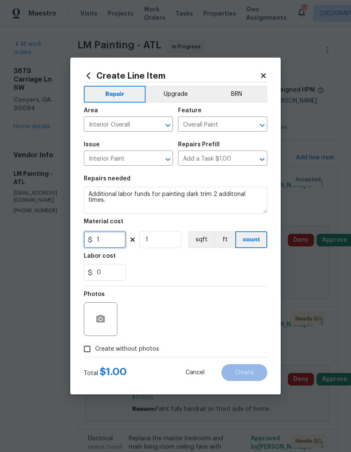
click at [121, 241] on input "1" at bounding box center [105, 239] width 42 height 17
type input "450"
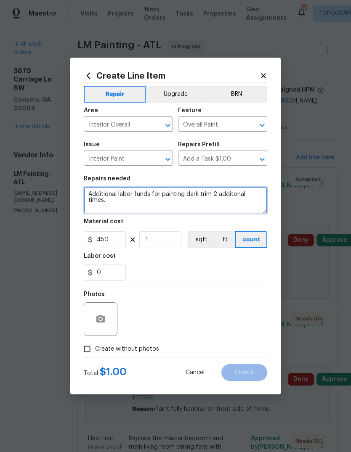
click at [236, 198] on textarea "Additional labor funds for painting dark trim 2 additonal times." at bounding box center [175, 200] width 183 height 27
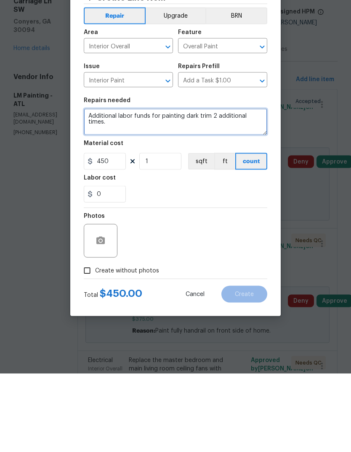
type textarea "Additional labor funds for painting dark trim 2 additional times."
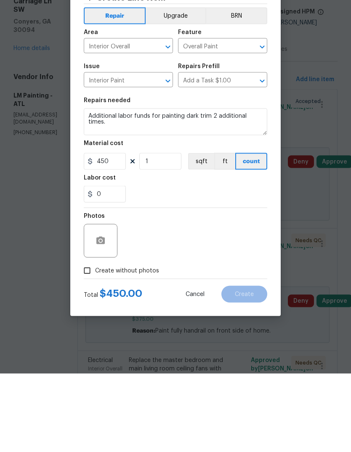
click at [87, 341] on input "Create without photos" at bounding box center [87, 349] width 16 height 16
checkbox input "true"
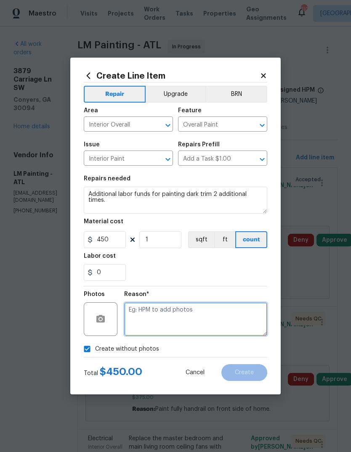
click at [236, 322] on textarea at bounding box center [195, 319] width 143 height 34
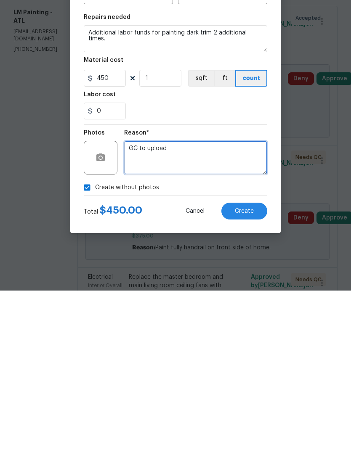
type textarea "GC to upload"
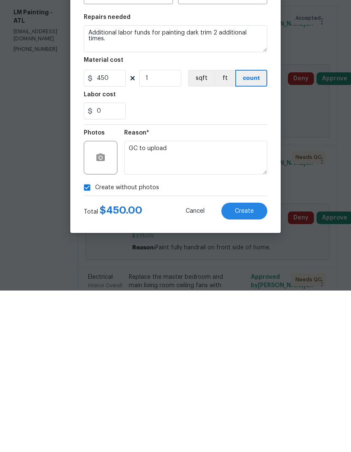
click at [256, 364] on button "Create" at bounding box center [244, 372] width 46 height 17
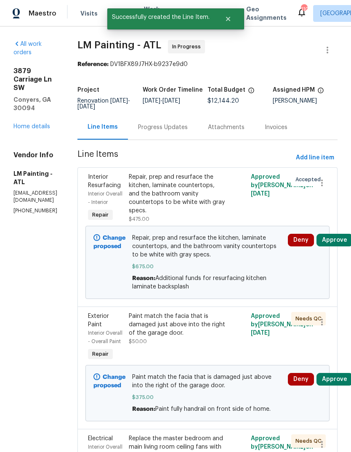
scroll to position [0, 0]
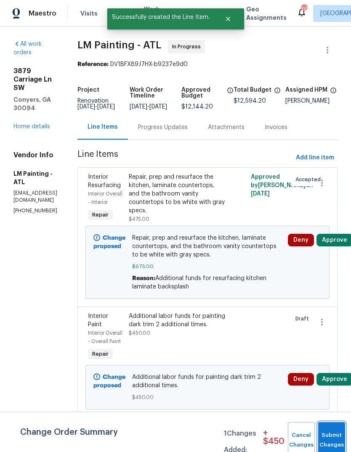
click at [335, 430] on button "Submit Changes" at bounding box center [331, 440] width 27 height 36
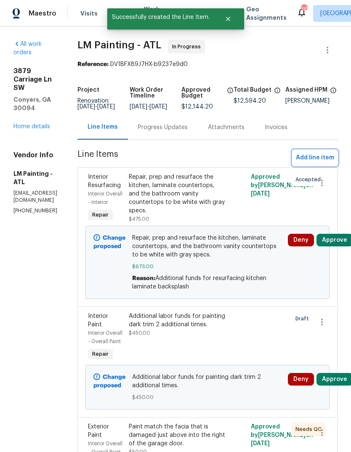
click at [322, 163] on span "Add line item" at bounding box center [314, 158] width 38 height 11
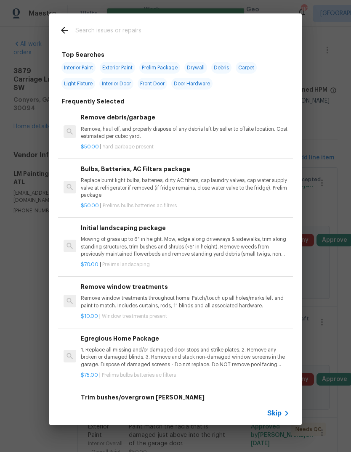
click at [208, 37] on input "text" at bounding box center [164, 31] width 178 height 13
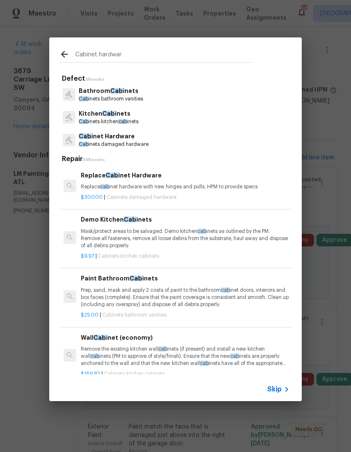
type input "Cabinet hardware"
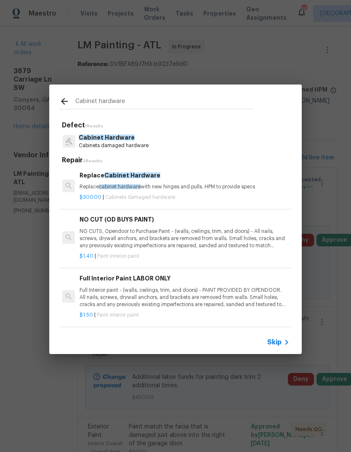
scroll to position [1, 1]
click at [121, 140] on span "Cabinet Hardware" at bounding box center [107, 138] width 56 height 6
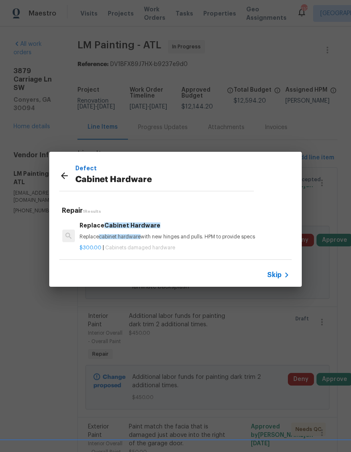
click at [185, 240] on p "Replace cabinet hardware with new hinges and pulls. HPM to provide specs" at bounding box center [183, 236] width 208 height 7
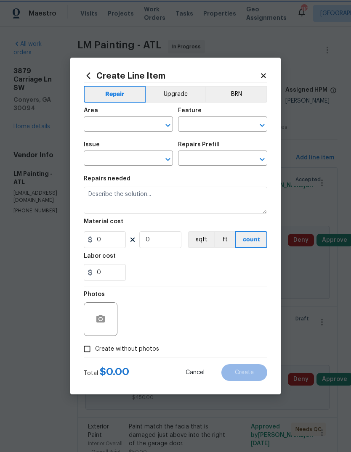
type input "Cabinets"
type input "Cabinet Hardware"
type input "Replace Cabinet Hardware $300.00"
type textarea "Replace cabinet hardware with new hinges and pulls. HPM to provide specs"
type input "300"
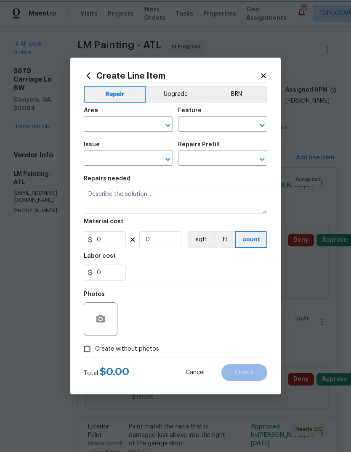
type input "1"
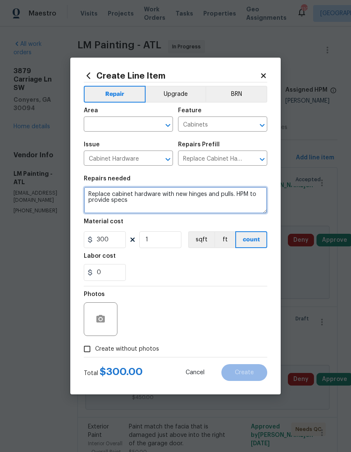
click at [192, 203] on textarea "Replace cabinet hardware with new hinges and pulls. HPM to provide specs" at bounding box center [175, 200] width 183 height 27
type textarea "Replace cabinet hardware with new hinges and pulls to be brushed nickel of prov…"
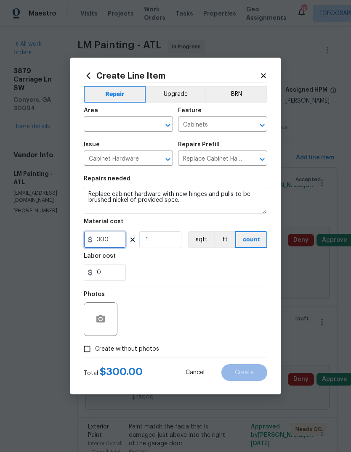
click at [106, 242] on input "300" at bounding box center [105, 239] width 42 height 17
type input "375"
click at [107, 128] on input "text" at bounding box center [117, 125] width 66 height 13
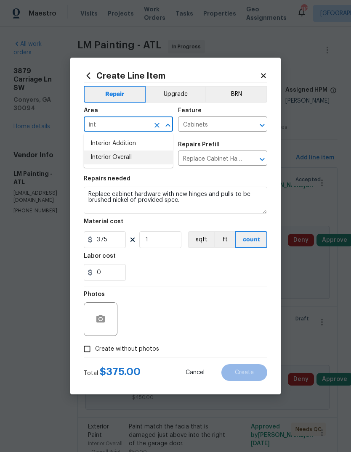
click at [102, 160] on li "Interior Overall" at bounding box center [128, 157] width 89 height 14
type input "Interior Overall"
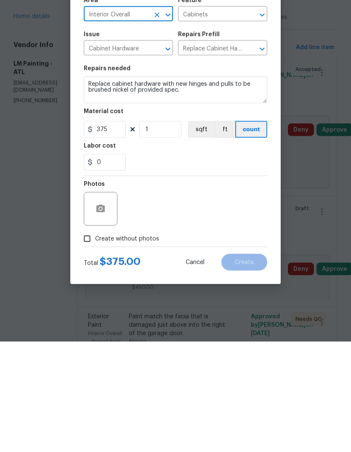
click at [91, 341] on input "Create without photos" at bounding box center [87, 349] width 16 height 16
checkbox input "true"
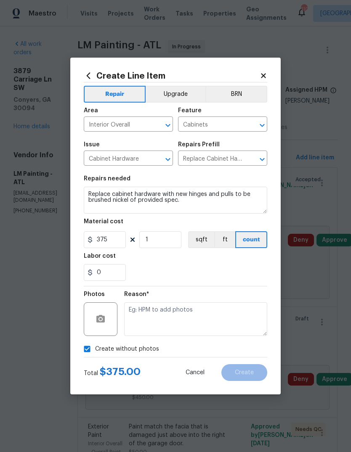
click at [225, 319] on textarea at bounding box center [195, 319] width 143 height 34
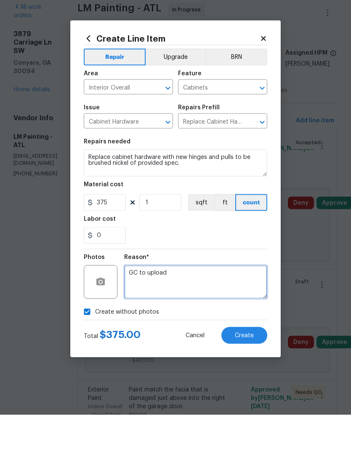
type textarea "GC to upload"
click at [180, 86] on button "Upgrade" at bounding box center [175, 94] width 60 height 17
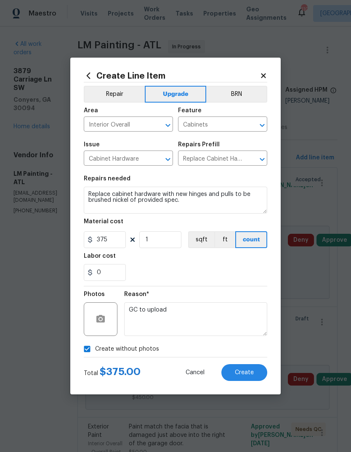
click at [259, 374] on button "Create" at bounding box center [244, 372] width 46 height 17
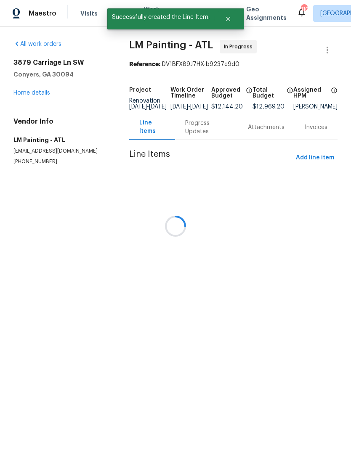
scroll to position [0, 0]
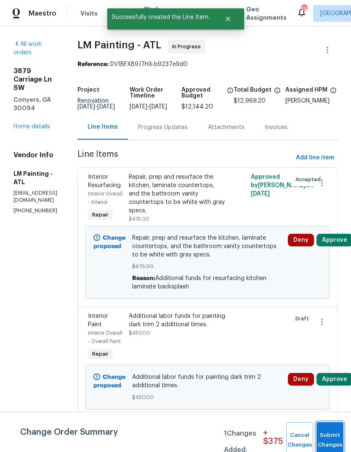
click at [335, 432] on button "Submit Changes" at bounding box center [329, 440] width 27 height 36
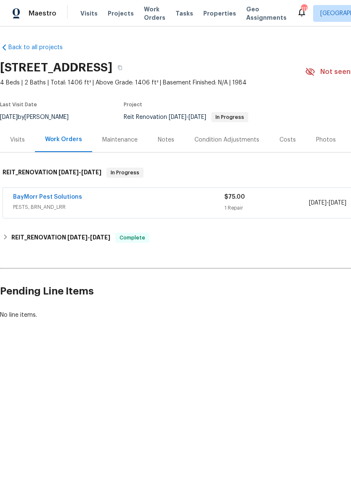
click at [42, 196] on link "BayMorr Pest Solutions" at bounding box center [47, 197] width 69 height 6
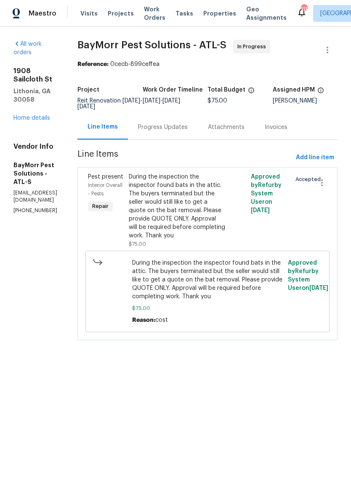
click at [25, 115] on link "Home details" at bounding box center [31, 118] width 37 height 6
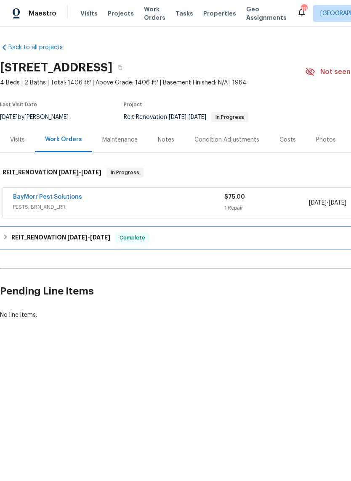
click at [41, 238] on h6 "REIT_RENOVATION [DATE] - [DATE]" at bounding box center [60, 238] width 99 height 10
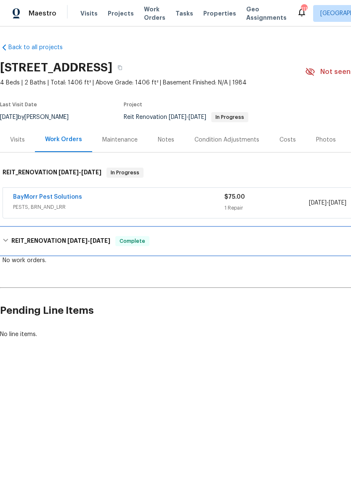
click at [40, 238] on h6 "REIT_RENOVATION [DATE] - [DATE]" at bounding box center [60, 241] width 99 height 10
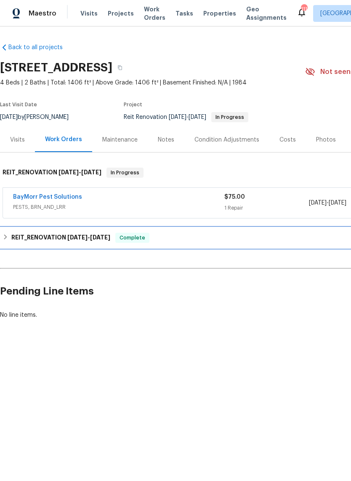
click at [41, 235] on h6 "REIT_RENOVATION [DATE] - [DATE]" at bounding box center [60, 238] width 99 height 10
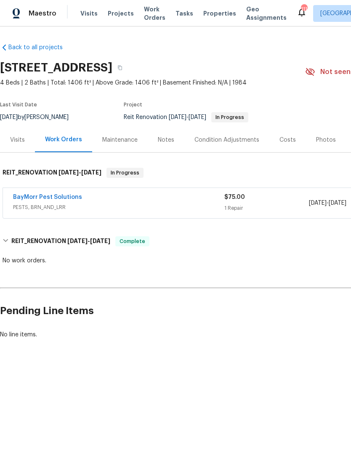
click at [34, 195] on link "BayMorr Pest Solutions" at bounding box center [47, 197] width 69 height 6
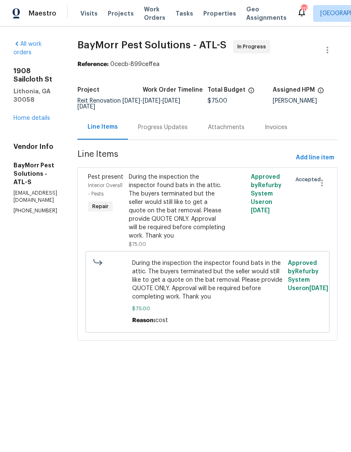
click at [171, 123] on div "Progress Updates" at bounding box center [163, 127] width 70 height 25
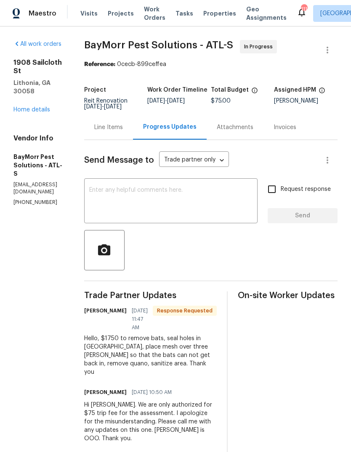
click at [135, 203] on textarea at bounding box center [170, 201] width 163 height 29
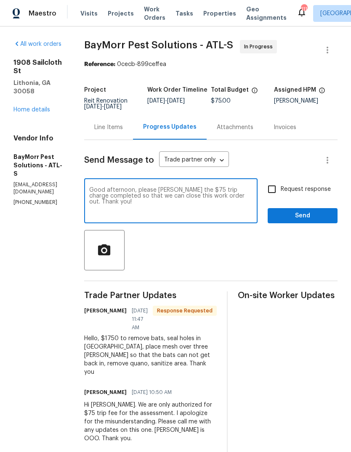
type textarea "Good afternoon, please [PERSON_NAME] the $75 trip charge completed so that we c…"
click at [317, 216] on span "Send" at bounding box center [302, 216] width 56 height 11
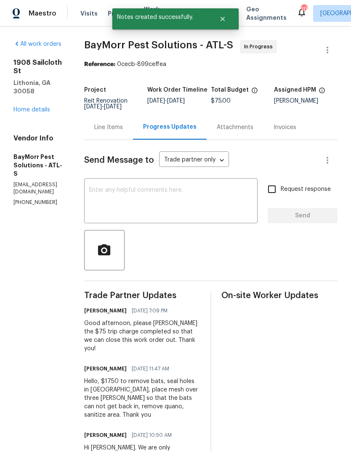
click at [22, 107] on link "Home details" at bounding box center [31, 110] width 37 height 6
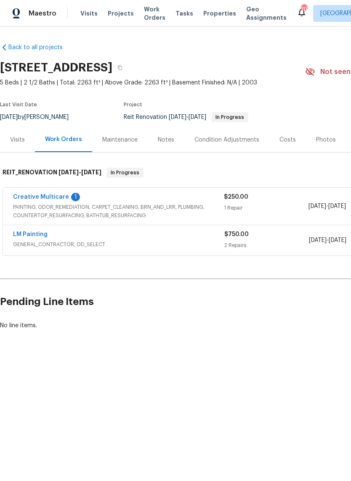
click at [39, 196] on link "Creative Multicare" at bounding box center [41, 197] width 56 height 6
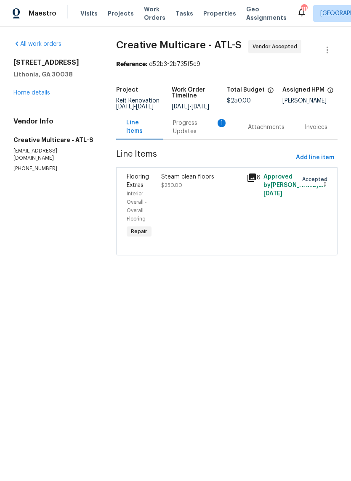
click at [198, 133] on div "Progress Updates 1" at bounding box center [200, 127] width 55 height 17
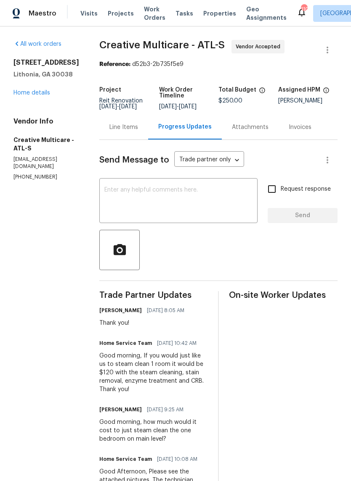
click at [245, 216] on textarea at bounding box center [178, 201] width 148 height 29
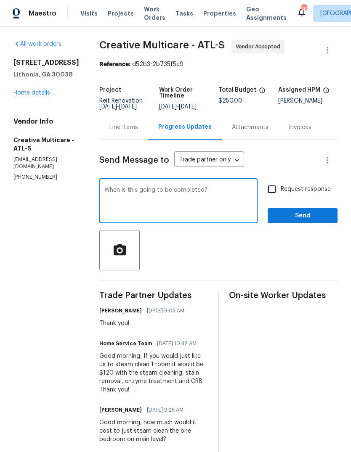
type textarea "When is this going to be completed?"
click at [319, 221] on span "Send" at bounding box center [302, 216] width 56 height 11
